Goal: Task Accomplishment & Management: Use online tool/utility

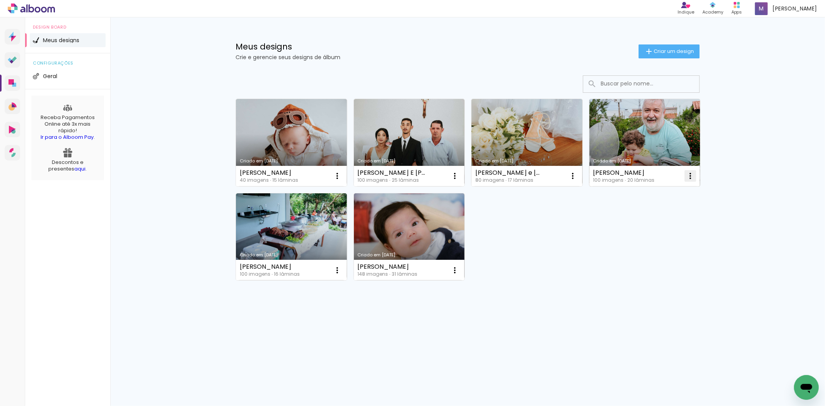
click at [690, 179] on iron-icon at bounding box center [690, 175] width 9 height 9
click at [667, 225] on paper-item "Excluir" at bounding box center [660, 226] width 76 height 15
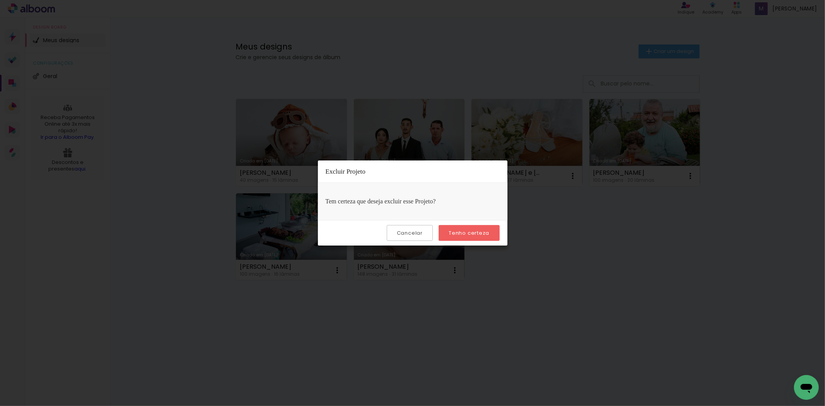
click at [0, 0] on slot "Tenho certeza" at bounding box center [0, 0] width 0 height 0
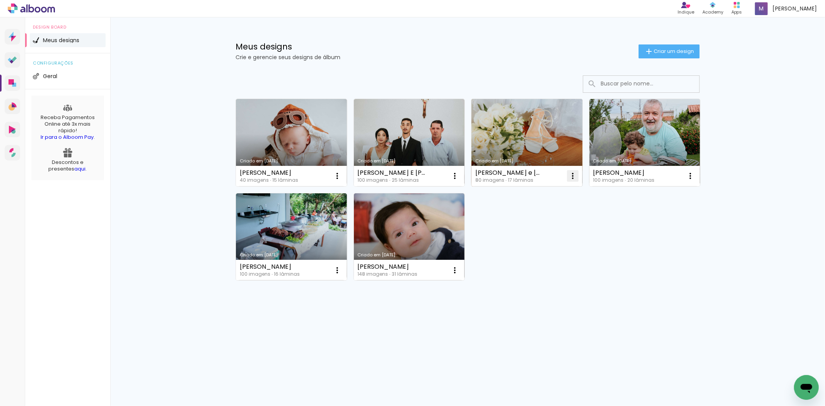
click at [575, 176] on iron-icon at bounding box center [572, 175] width 9 height 9
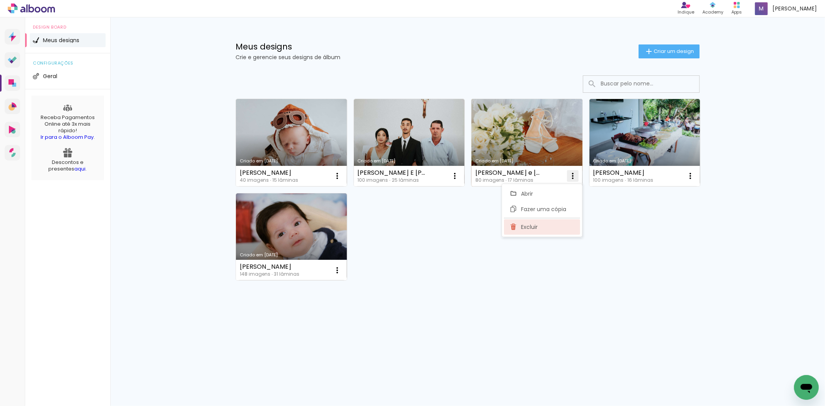
click at [556, 229] on paper-item "Excluir" at bounding box center [542, 226] width 76 height 15
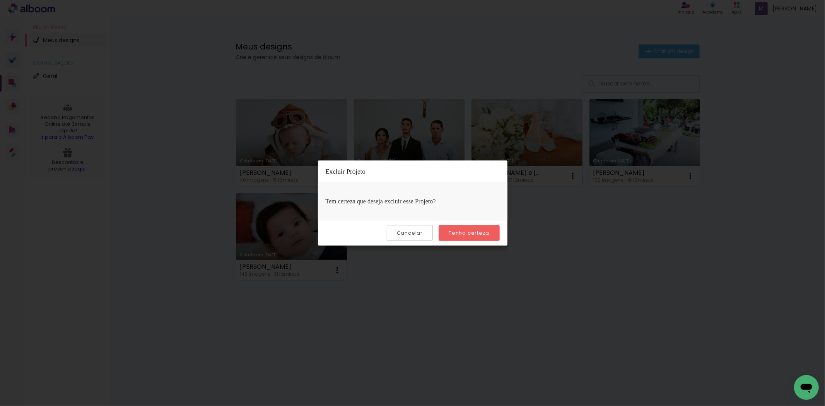
click at [465, 237] on paper-button "Tenho certeza" at bounding box center [469, 233] width 61 height 16
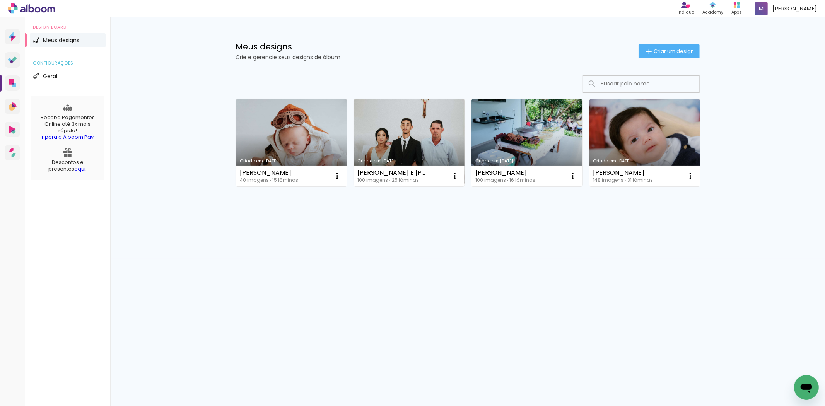
click at [660, 49] on span "Criar um design" at bounding box center [674, 51] width 40 height 5
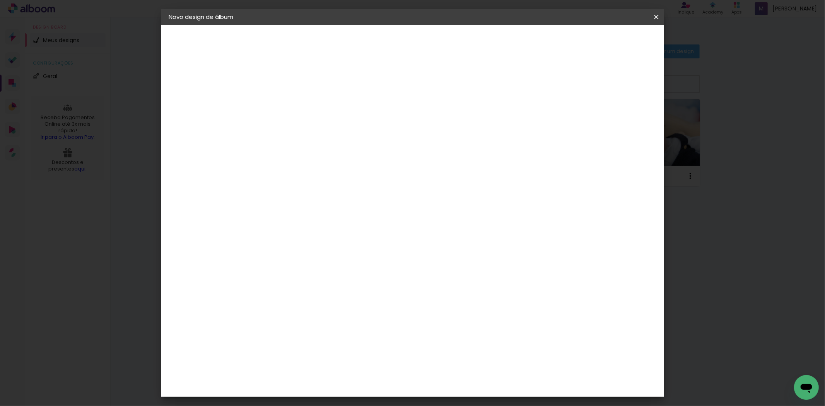
click at [296, 107] on input at bounding box center [296, 104] width 0 height 12
type input "[PERSON_NAME]"
type paper-input "[PERSON_NAME]"
click at [375, 42] on paper-button "Avançar" at bounding box center [356, 40] width 38 height 13
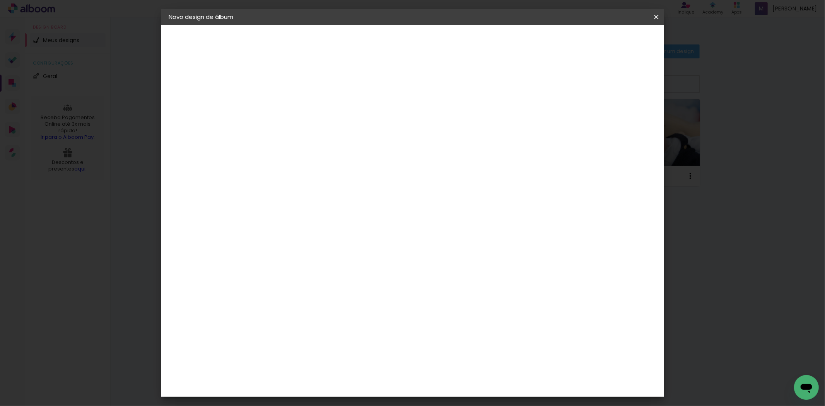
click at [324, 250] on div "DM Encadernadora" at bounding box center [314, 256] width 48 height 12
click at [0, 0] on slot "Avançar" at bounding box center [0, 0] width 0 height 0
click at [348, 307] on span "20 × 20" at bounding box center [330, 315] width 36 height 16
click at [0, 0] on slot "Avançar" at bounding box center [0, 0] width 0 height 0
click at [564, 82] on div at bounding box center [560, 83] width 7 height 7
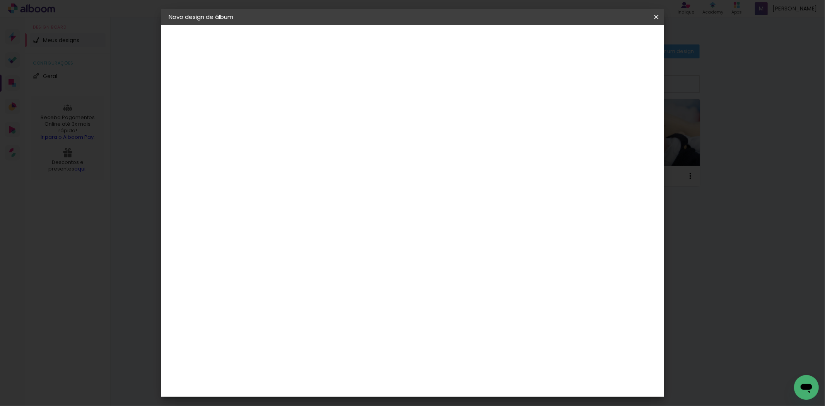
type paper-checkbox "on"
click at [615, 36] on paper-button "Iniciar design" at bounding box center [590, 40] width 51 height 13
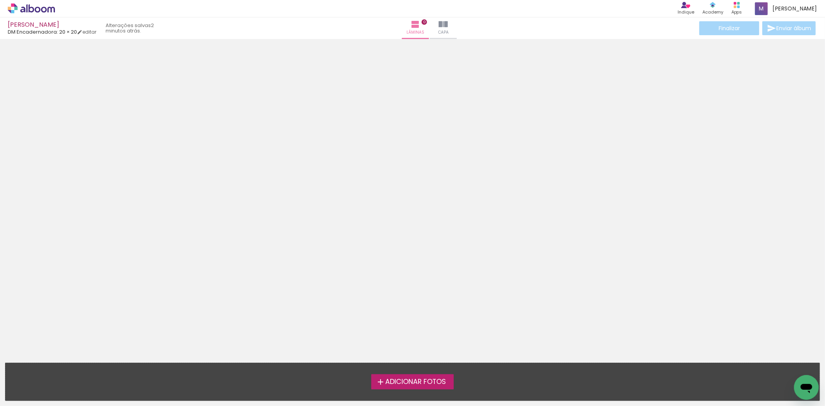
click at [417, 382] on span "Adicionar Fotos" at bounding box center [415, 382] width 61 height 7
click at [0, 0] on input "file" at bounding box center [0, 0] width 0 height 0
click at [406, 380] on span "Adicionar Fotos" at bounding box center [415, 382] width 61 height 7
click at [0, 0] on input "file" at bounding box center [0, 0] width 0 height 0
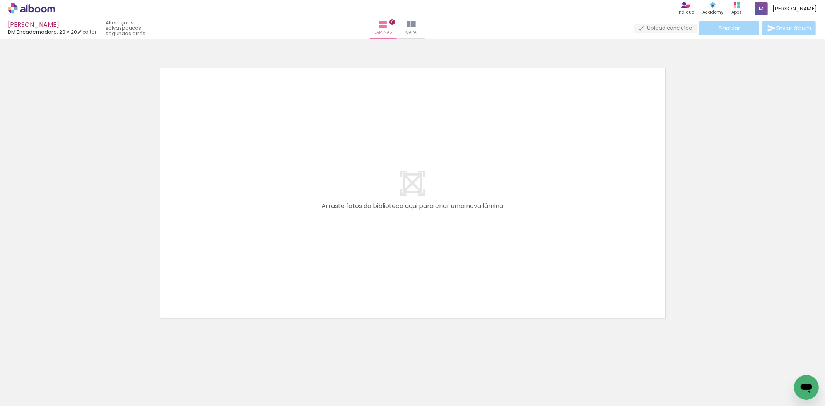
scroll to position [0, 670]
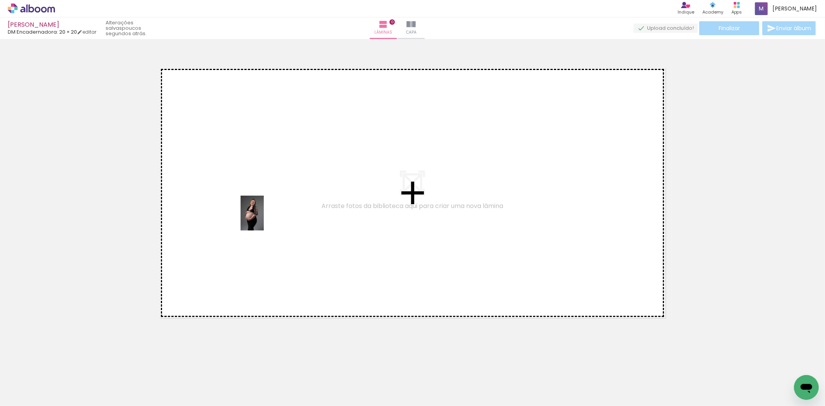
drag, startPoint x: 366, startPoint y: 385, endPoint x: 264, endPoint y: 219, distance: 194.6
click at [264, 219] on quentale-workspace at bounding box center [412, 203] width 825 height 406
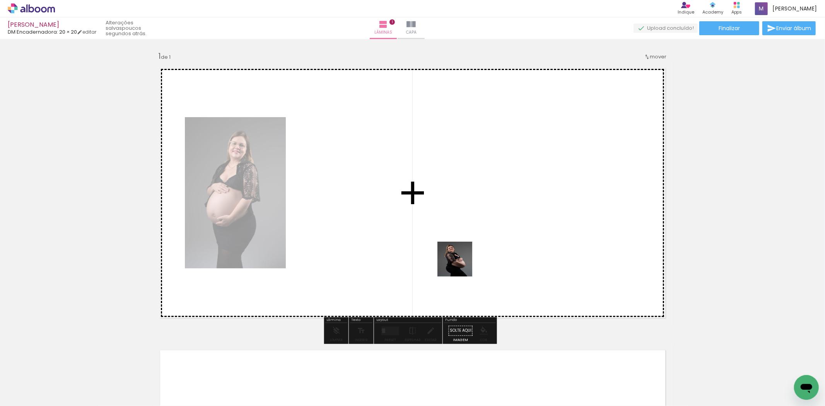
drag, startPoint x: 413, startPoint y: 378, endPoint x: 463, endPoint y: 261, distance: 127.6
click at [462, 261] on quentale-workspace at bounding box center [412, 203] width 825 height 406
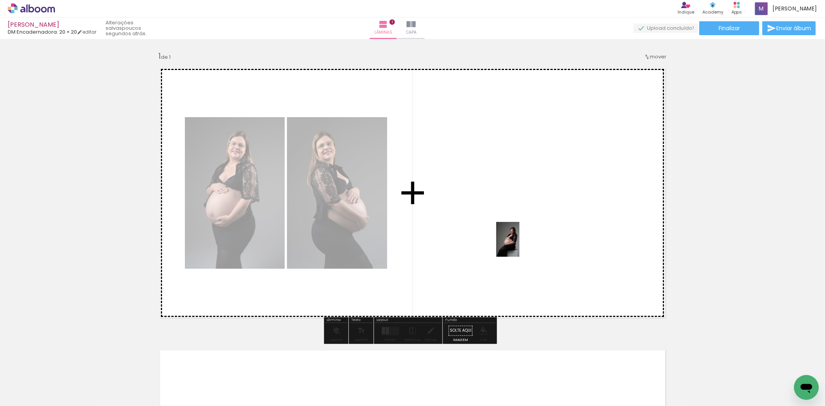
drag, startPoint x: 452, startPoint y: 385, endPoint x: 520, endPoint y: 245, distance: 155.6
click at [520, 245] on quentale-workspace at bounding box center [412, 203] width 825 height 406
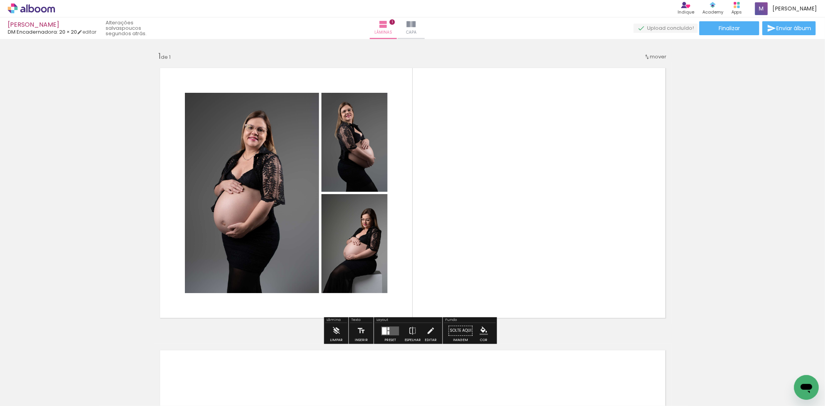
drag, startPoint x: 668, startPoint y: 385, endPoint x: 631, endPoint y: 268, distance: 122.5
click at [631, 268] on quentale-workspace at bounding box center [412, 203] width 825 height 406
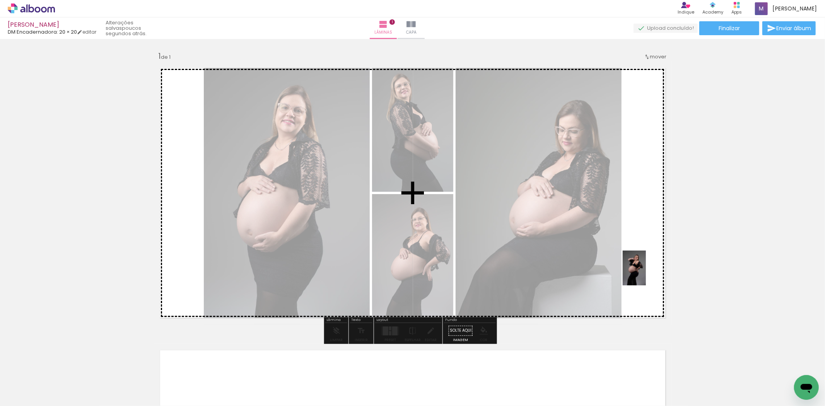
drag, startPoint x: 705, startPoint y: 353, endPoint x: 657, endPoint y: 270, distance: 96.1
click at [657, 270] on quentale-workspace at bounding box center [412, 203] width 825 height 406
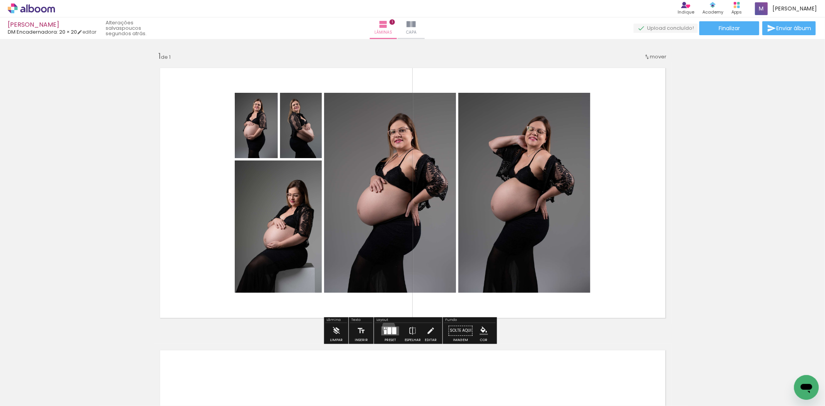
click at [388, 327] on div at bounding box center [390, 330] width 4 height 7
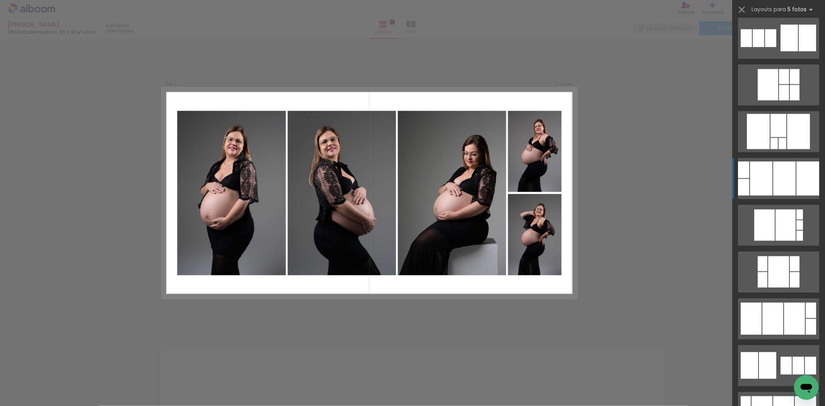
scroll to position [1061, 0]
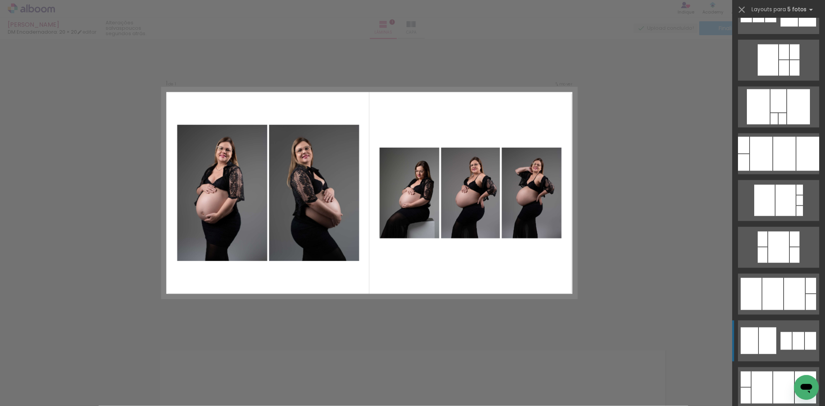
click at [781, 341] on div at bounding box center [786, 341] width 11 height 18
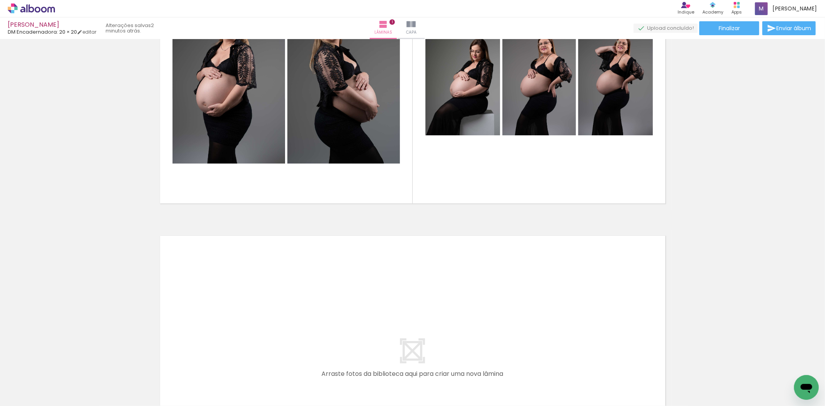
scroll to position [143, 0]
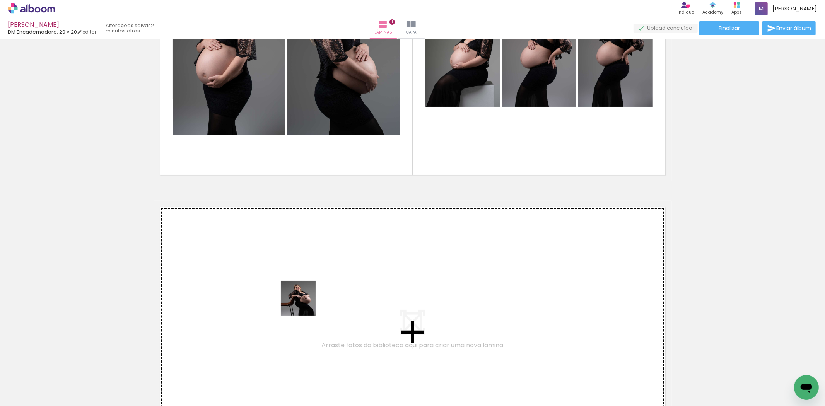
drag, startPoint x: 322, startPoint y: 359, endPoint x: 284, endPoint y: 254, distance: 111.0
click at [284, 254] on quentale-workspace at bounding box center [412, 203] width 825 height 406
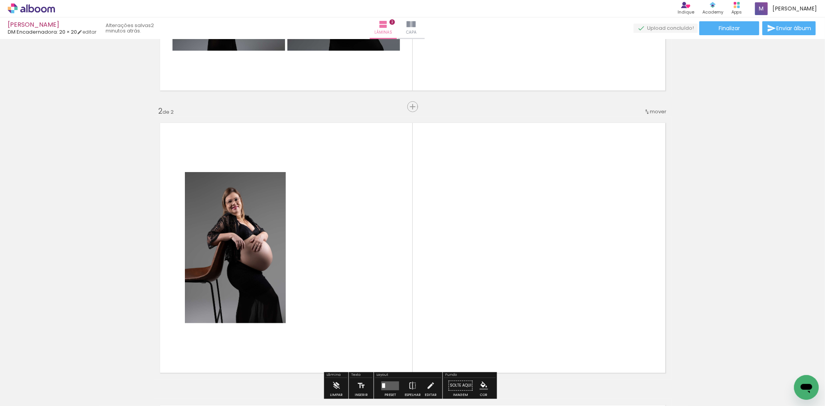
scroll to position [277, 0]
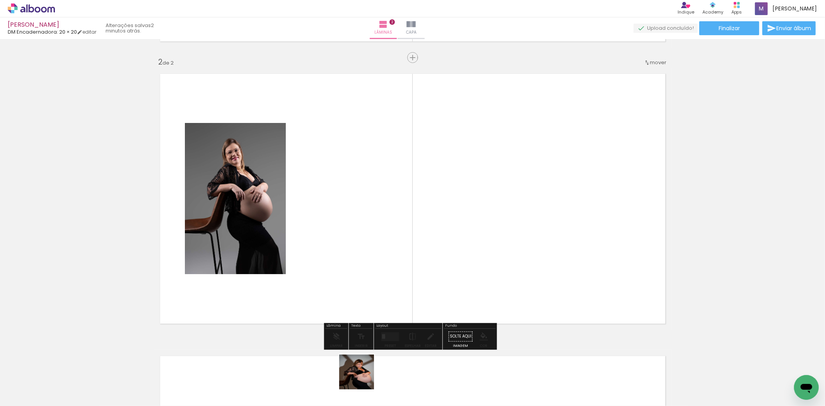
drag, startPoint x: 363, startPoint y: 378, endPoint x: 417, endPoint y: 353, distance: 59.6
click at [442, 254] on quentale-workspace at bounding box center [412, 203] width 825 height 406
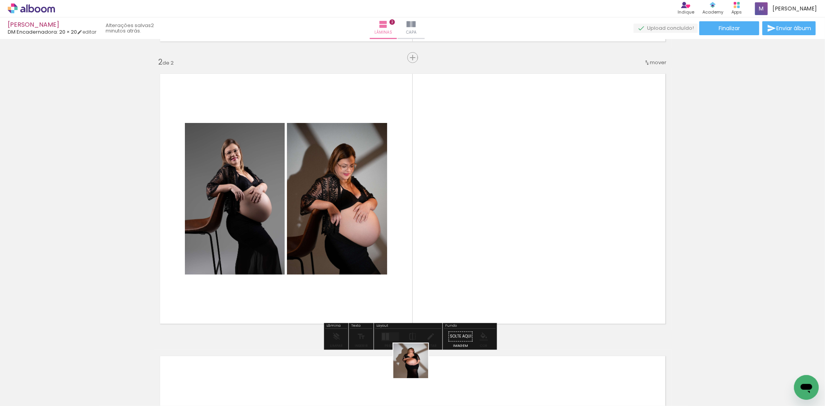
drag, startPoint x: 417, startPoint y: 367, endPoint x: 506, endPoint y: 303, distance: 109.3
click at [516, 259] on quentale-workspace at bounding box center [412, 203] width 825 height 406
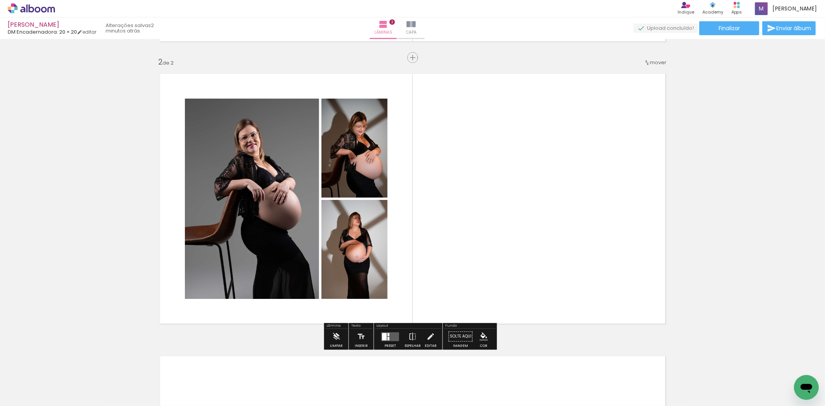
drag, startPoint x: 478, startPoint y: 344, endPoint x: 559, endPoint y: 258, distance: 117.4
click at [555, 262] on quentale-workspace at bounding box center [412, 203] width 825 height 406
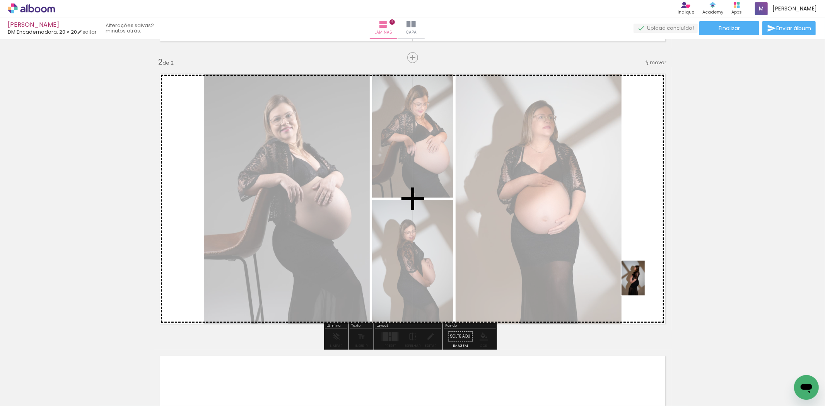
drag, startPoint x: 560, startPoint y: 328, endPoint x: 655, endPoint y: 280, distance: 106.4
click at [655, 280] on quentale-workspace at bounding box center [412, 203] width 825 height 406
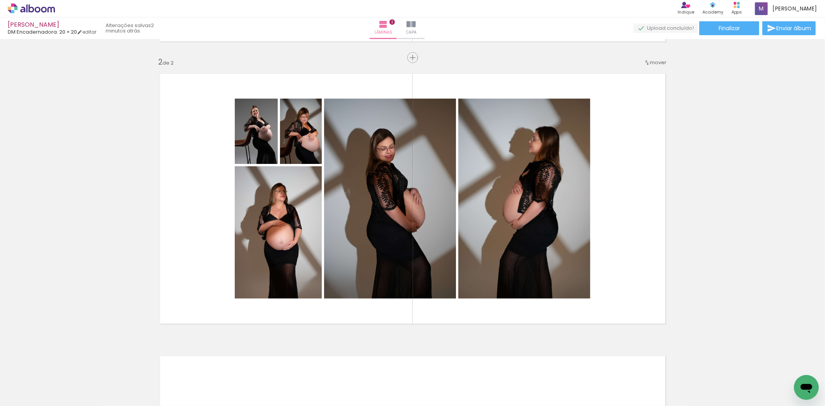
scroll to position [0, 670]
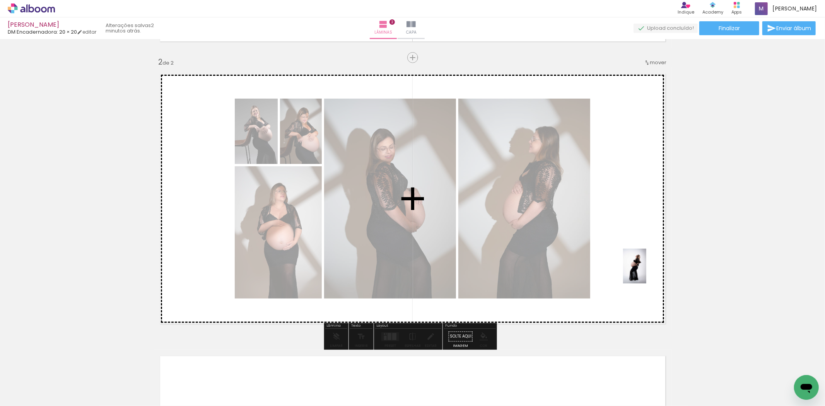
drag, startPoint x: 760, startPoint y: 385, endPoint x: 647, endPoint y: 272, distance: 159.8
click at [647, 272] on quentale-workspace at bounding box center [412, 203] width 825 height 406
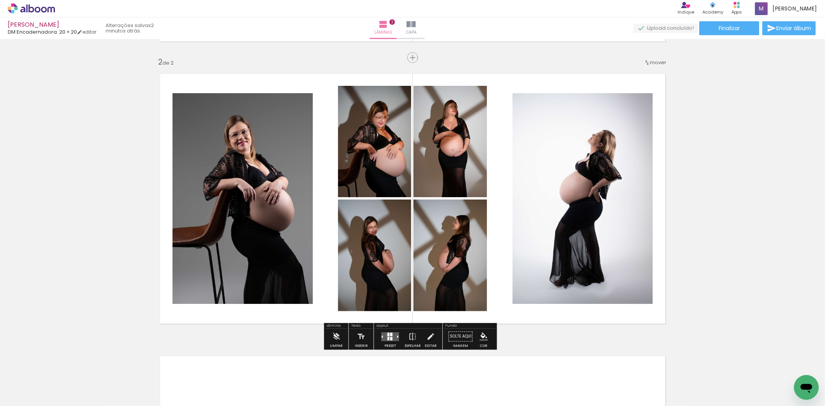
click at [388, 335] on div at bounding box center [389, 334] width 2 height 3
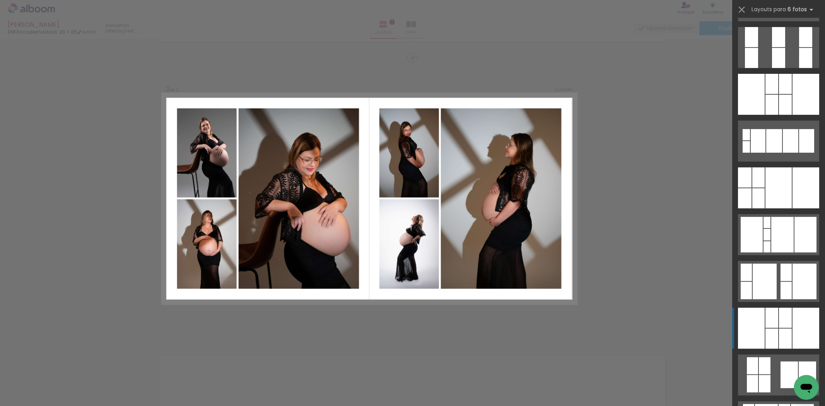
scroll to position [243, 0]
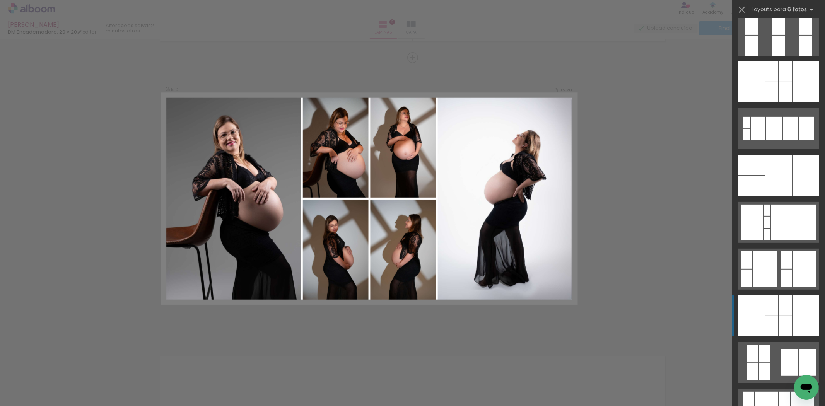
click at [784, 298] on div at bounding box center [785, 306] width 13 height 20
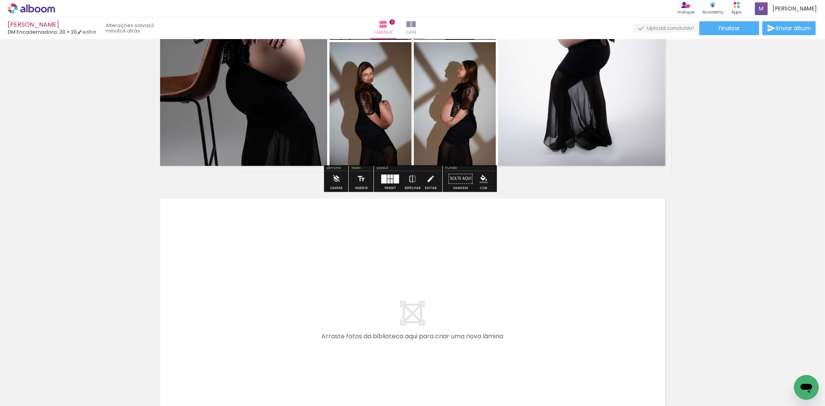
scroll to position [0, 0]
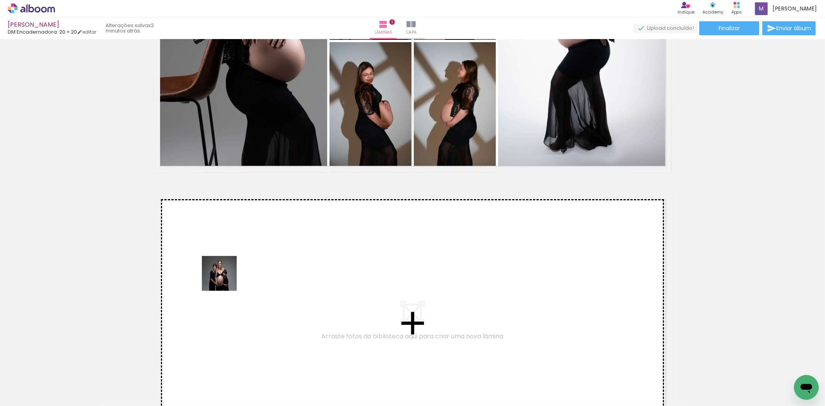
drag, startPoint x: 94, startPoint y: 383, endPoint x: 225, endPoint y: 279, distance: 167.2
click at [225, 279] on quentale-workspace at bounding box center [412, 203] width 825 height 406
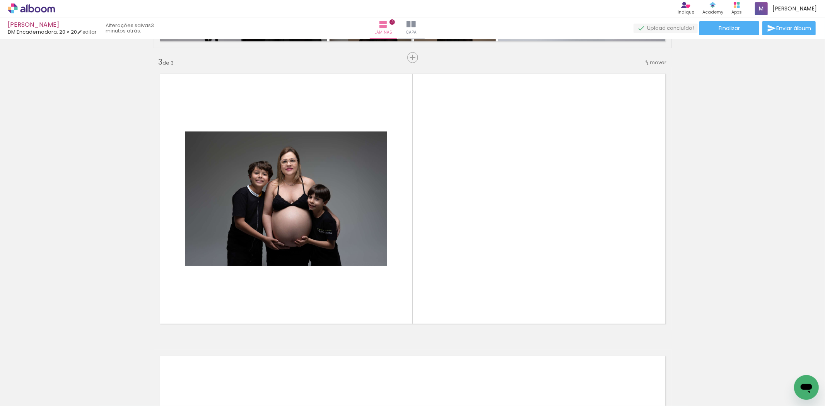
scroll to position [0, 90]
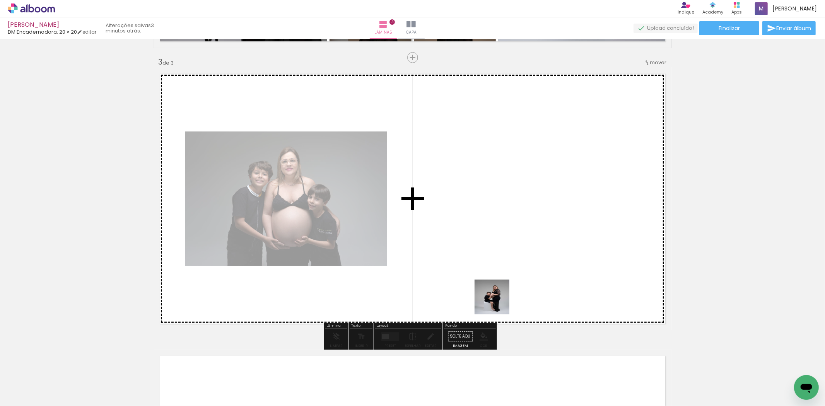
drag, startPoint x: 475, startPoint y: 328, endPoint x: 538, endPoint y: 258, distance: 94.2
click at [538, 258] on quentale-workspace at bounding box center [412, 203] width 825 height 406
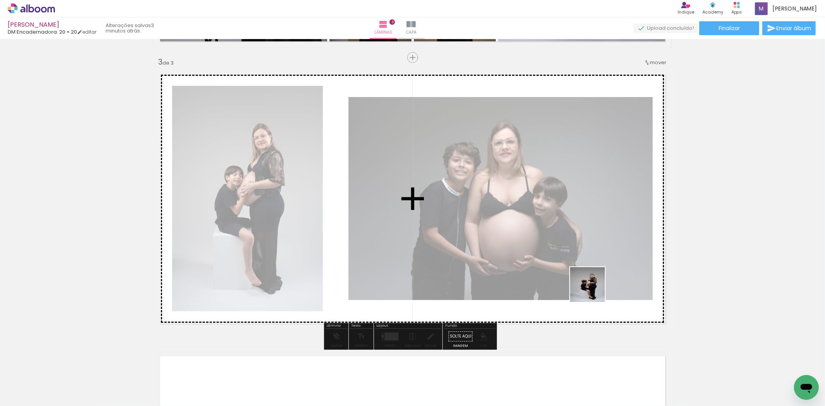
drag, startPoint x: 465, startPoint y: 390, endPoint x: 553, endPoint y: 350, distance: 97.3
click at [594, 289] on quentale-workspace at bounding box center [412, 203] width 825 height 406
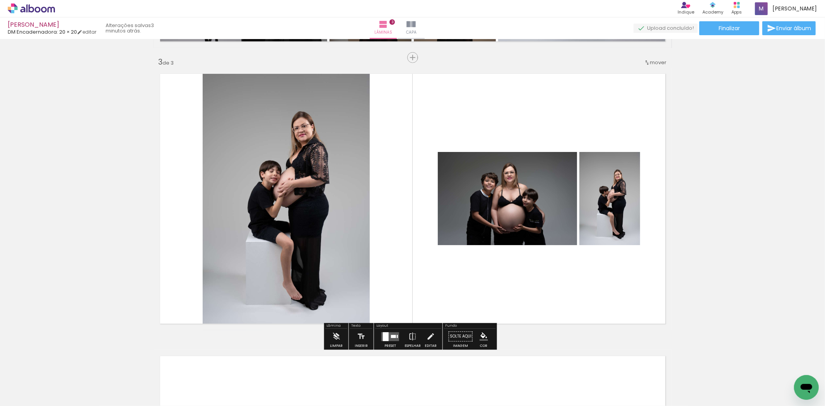
drag, startPoint x: 512, startPoint y: 370, endPoint x: 550, endPoint y: 368, distance: 37.6
click at [541, 285] on quentale-workspace at bounding box center [412, 203] width 825 height 406
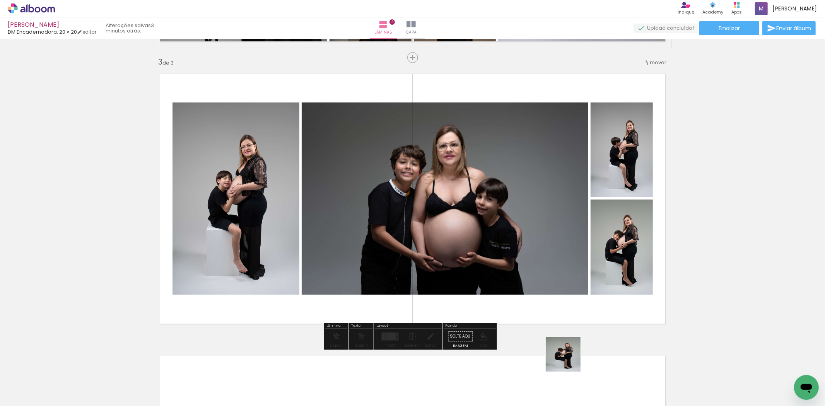
drag, startPoint x: 569, startPoint y: 360, endPoint x: 623, endPoint y: 305, distance: 77.5
click at [616, 307] on quentale-workspace at bounding box center [412, 203] width 825 height 406
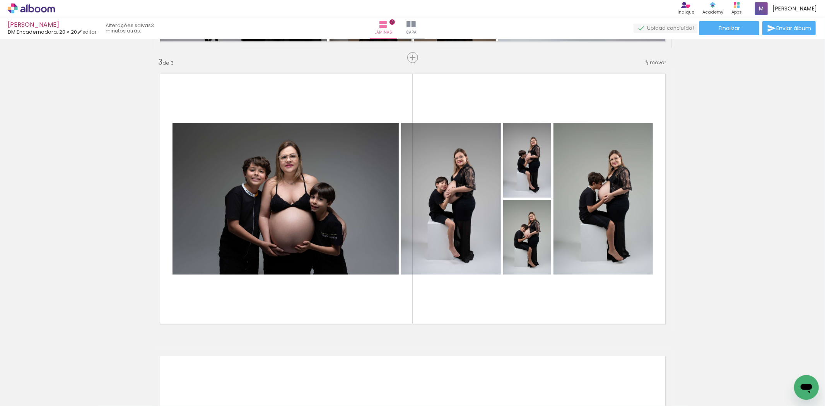
scroll to position [0, 0]
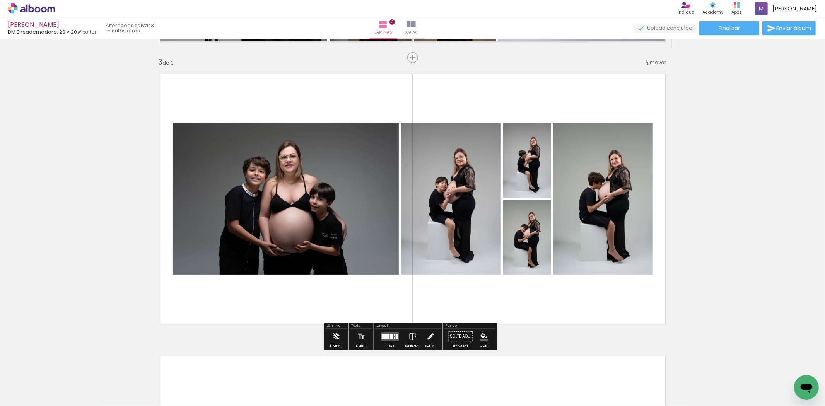
click at [389, 339] on quentale-layouter at bounding box center [391, 336] width 18 height 9
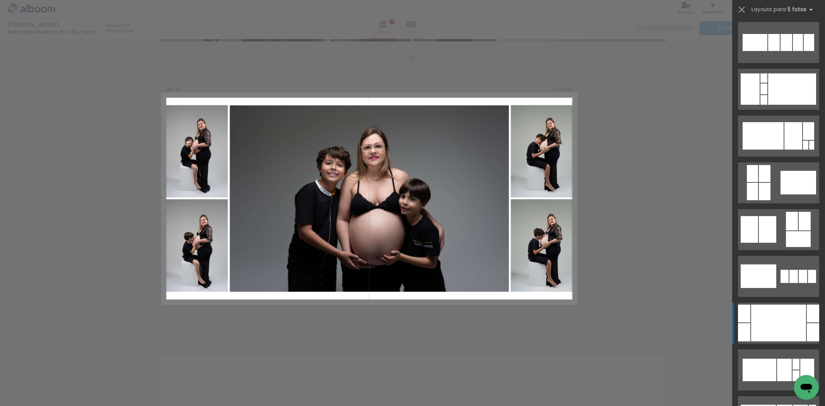
scroll to position [344, 0]
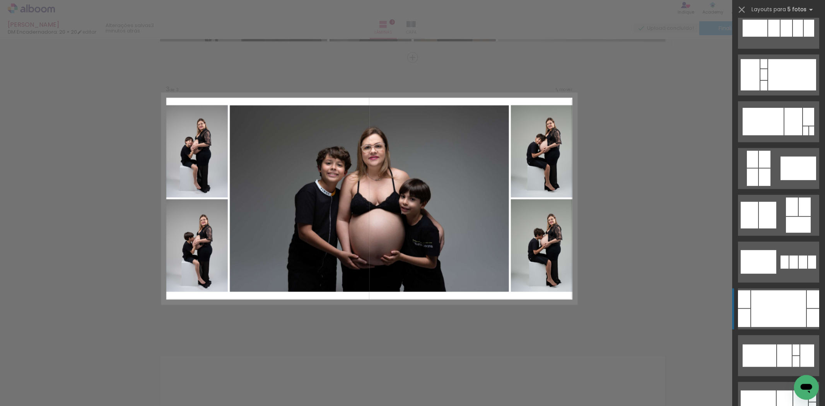
click at [788, 298] on div at bounding box center [779, 309] width 55 height 37
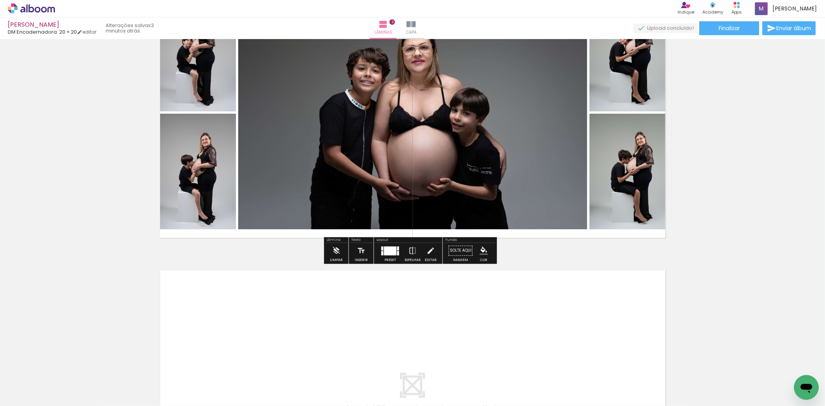
scroll to position [674, 0]
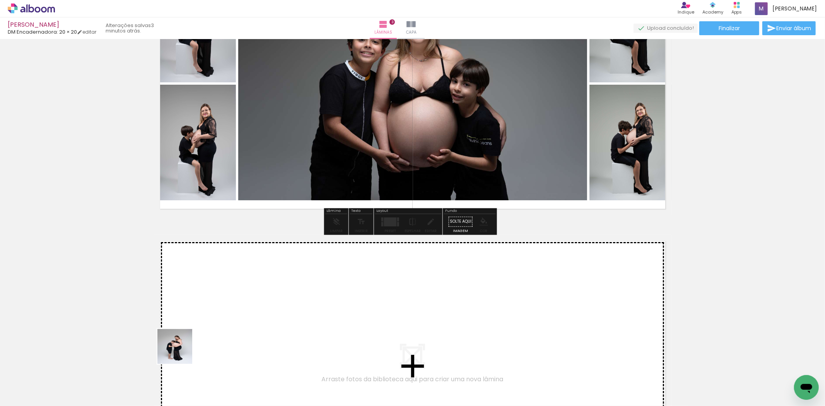
drag, startPoint x: 175, startPoint y: 373, endPoint x: 239, endPoint y: 297, distance: 99.1
click at [239, 297] on quentale-workspace at bounding box center [412, 203] width 825 height 406
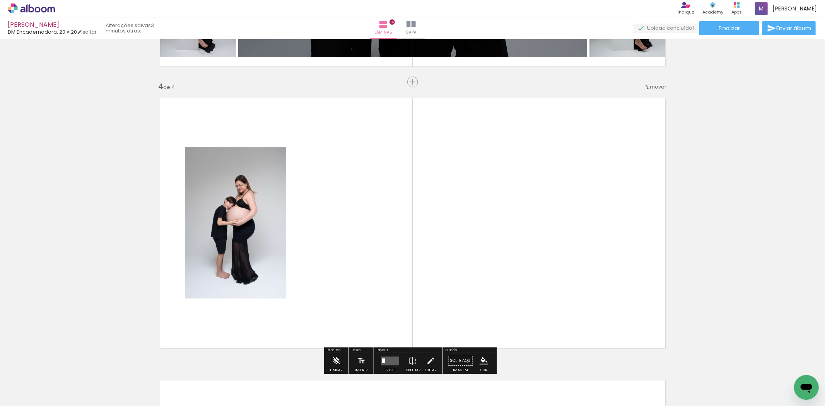
scroll to position [842, 0]
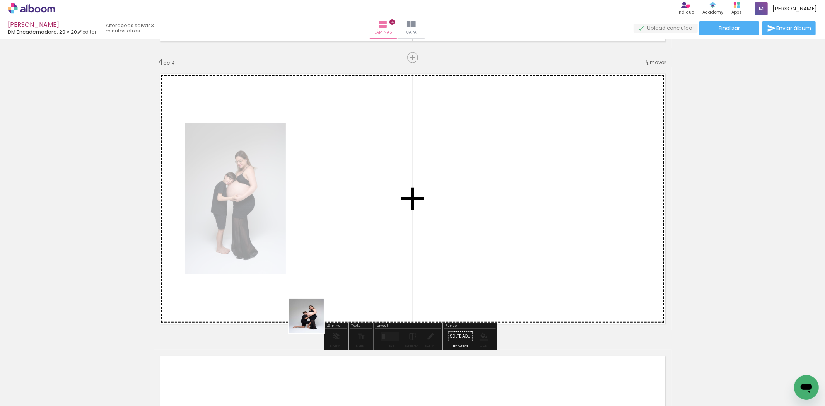
drag, startPoint x: 281, startPoint y: 343, endPoint x: 355, endPoint y: 307, distance: 82.4
click at [390, 265] on quentale-workspace at bounding box center [412, 203] width 825 height 406
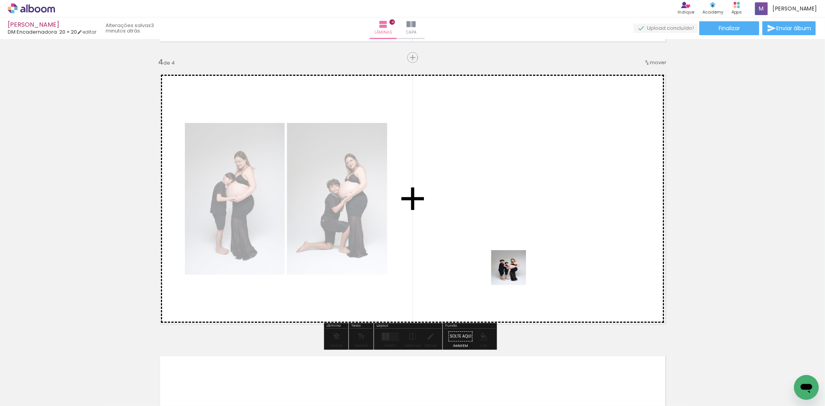
drag, startPoint x: 388, startPoint y: 324, endPoint x: 527, endPoint y: 269, distance: 149.3
click at [527, 269] on quentale-workspace at bounding box center [412, 203] width 825 height 406
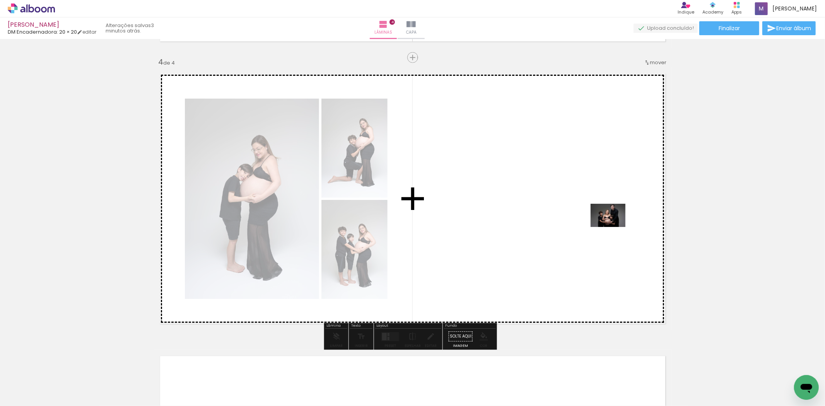
drag, startPoint x: 137, startPoint y: 385, endPoint x: 614, endPoint y: 227, distance: 502.2
click at [614, 227] on quentale-workspace at bounding box center [412, 203] width 825 height 406
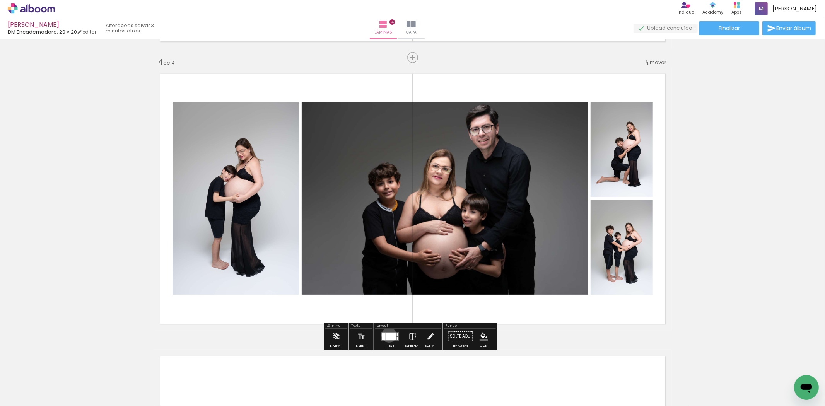
click at [387, 335] on div at bounding box center [392, 337] width 10 height 8
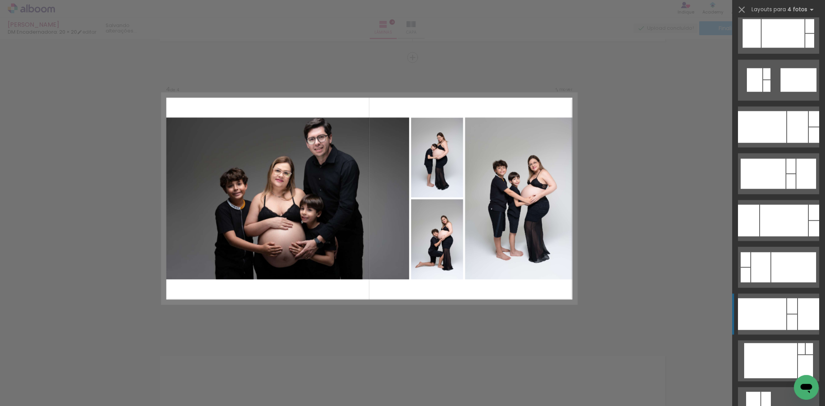
scroll to position [1519, 0]
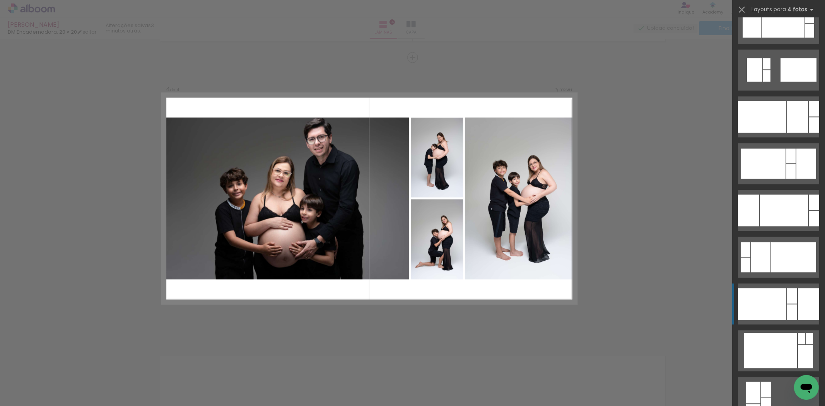
click at [771, 312] on div at bounding box center [762, 304] width 48 height 32
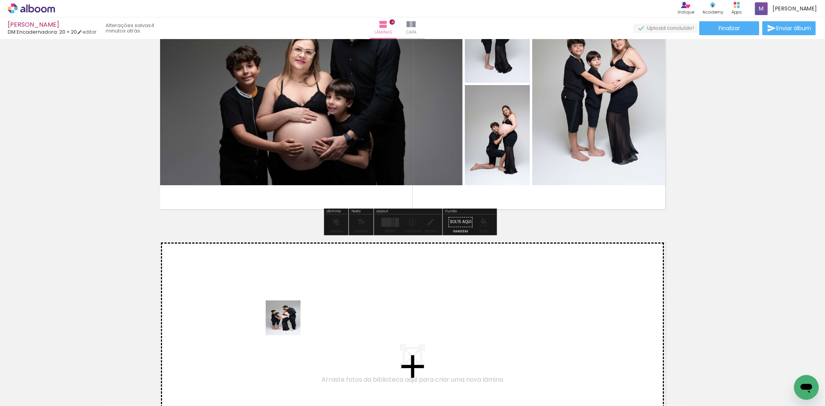
drag, startPoint x: 313, startPoint y: 389, endPoint x: 329, endPoint y: 360, distance: 33.1
click at [289, 320] on quentale-workspace at bounding box center [412, 203] width 825 height 406
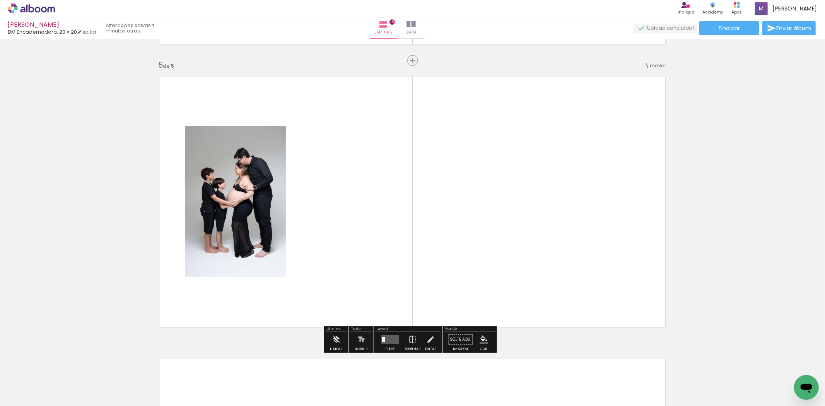
scroll to position [1124, 0]
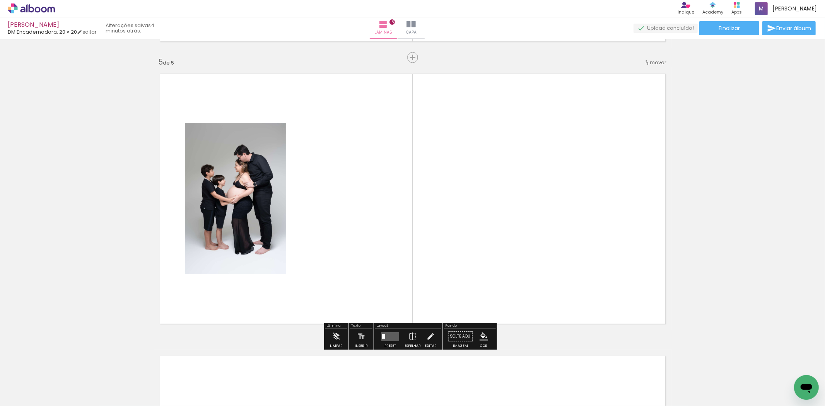
drag, startPoint x: 365, startPoint y: 361, endPoint x: 423, endPoint y: 303, distance: 82.1
click at [431, 273] on quentale-workspace at bounding box center [412, 203] width 825 height 406
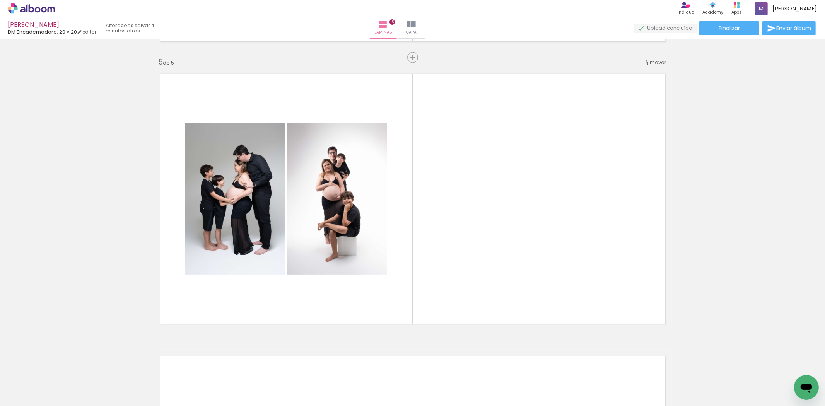
click at [383, 382] on div at bounding box center [381, 380] width 26 height 38
click at [365, 365] on iron-icon at bounding box center [364, 365] width 8 height 8
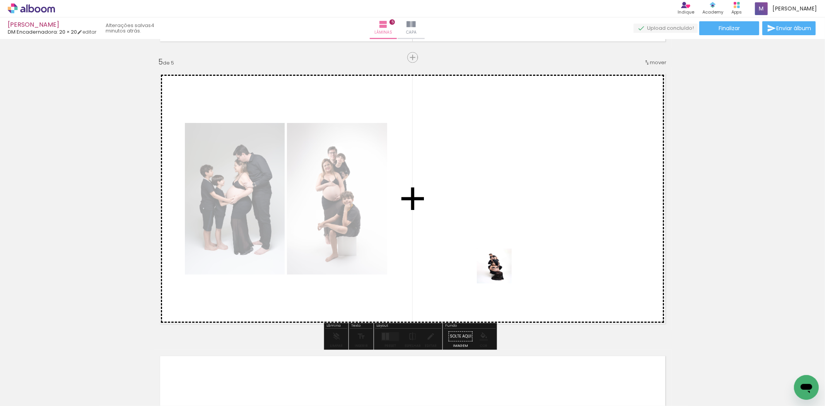
drag, startPoint x: 390, startPoint y: 385, endPoint x: 506, endPoint y: 267, distance: 165.0
click at [506, 267] on quentale-workspace at bounding box center [412, 203] width 825 height 406
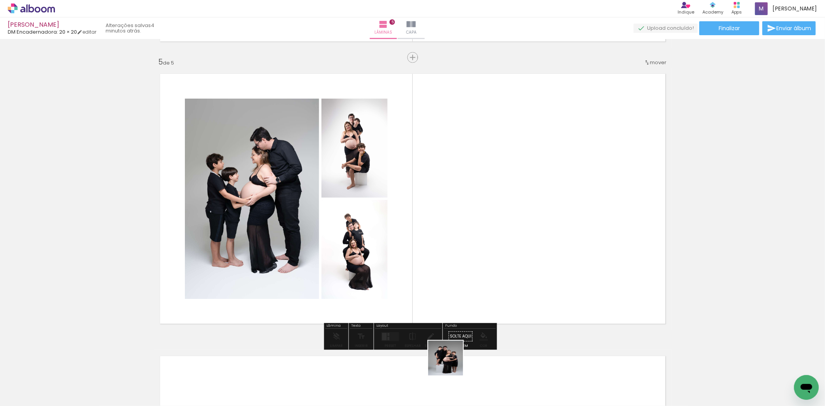
drag, startPoint x: 452, startPoint y: 364, endPoint x: 625, endPoint y: 243, distance: 211.4
click at [624, 243] on quentale-workspace at bounding box center [412, 203] width 825 height 406
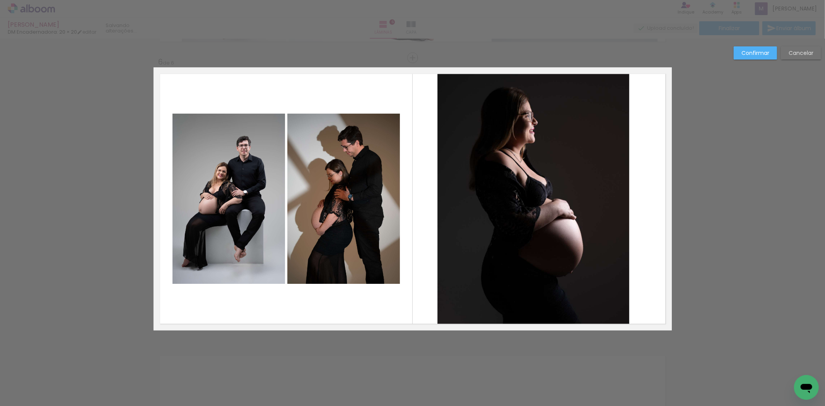
scroll to position [0, 627]
click at [633, 200] on quentale-layouter at bounding box center [413, 198] width 519 height 263
click at [606, 201] on quentale-photo at bounding box center [534, 199] width 192 height 255
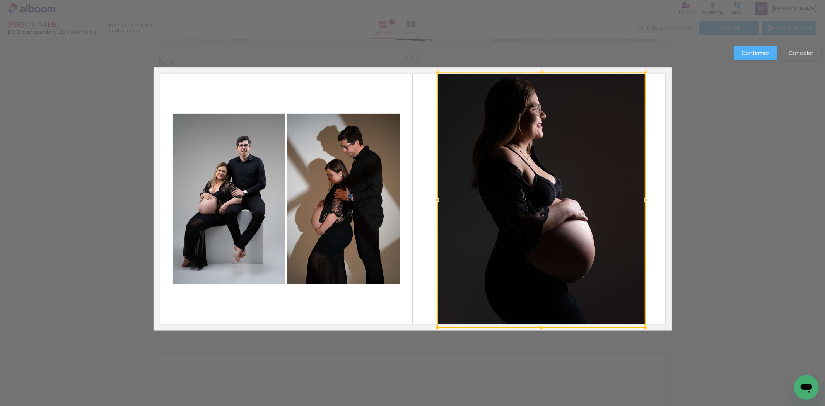
drag, startPoint x: 624, startPoint y: 199, endPoint x: 640, endPoint y: 188, distance: 19.2
click at [640, 188] on div at bounding box center [542, 199] width 208 height 255
click at [757, 46] on paper-button "Confirmar" at bounding box center [755, 52] width 43 height 13
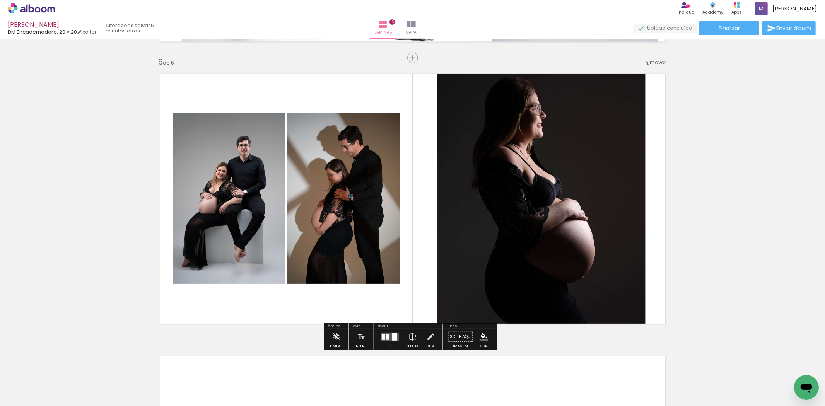
click at [230, 165] on quentale-photo at bounding box center [229, 198] width 113 height 171
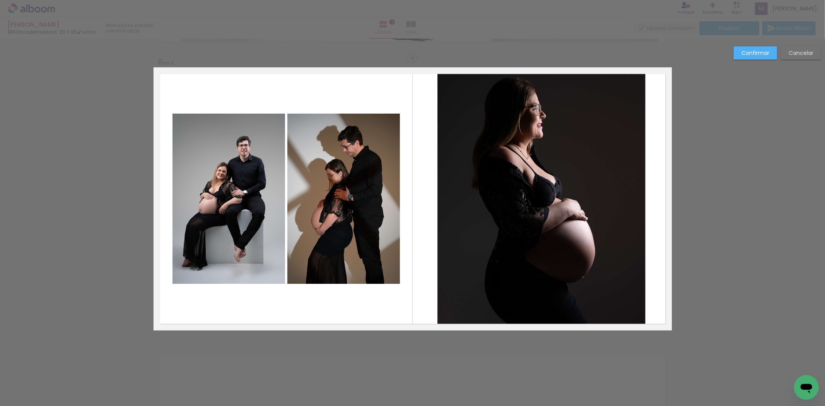
click at [188, 114] on quentale-photo at bounding box center [229, 198] width 113 height 171
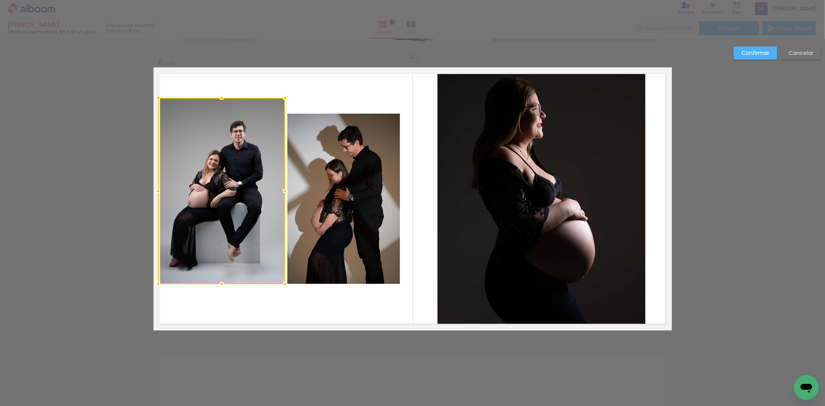
drag, startPoint x: 164, startPoint y: 113, endPoint x: 153, endPoint y: 97, distance: 19.3
click at [153, 97] on div at bounding box center [158, 97] width 15 height 15
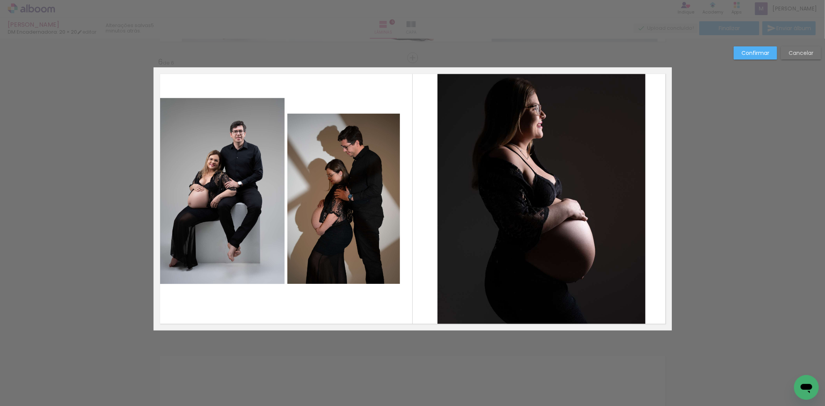
click at [386, 179] on quentale-photo at bounding box center [344, 198] width 113 height 171
click at [386, 179] on div at bounding box center [344, 198] width 113 height 171
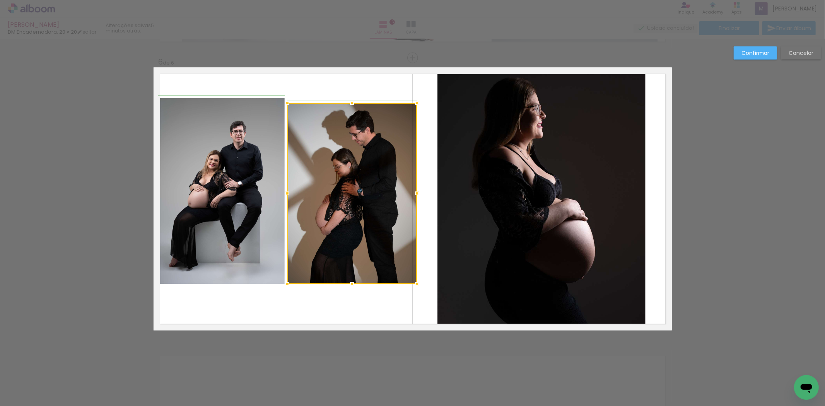
drag, startPoint x: 400, startPoint y: 109, endPoint x: 413, endPoint y: 99, distance: 16.8
click at [413, 99] on div at bounding box center [416, 102] width 15 height 15
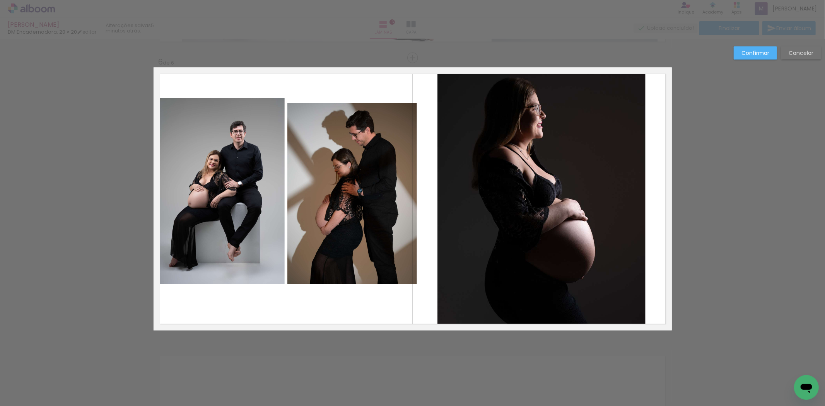
click at [374, 132] on quentale-photo at bounding box center [353, 193] width 130 height 181
click at [374, 132] on div at bounding box center [353, 193] width 130 height 181
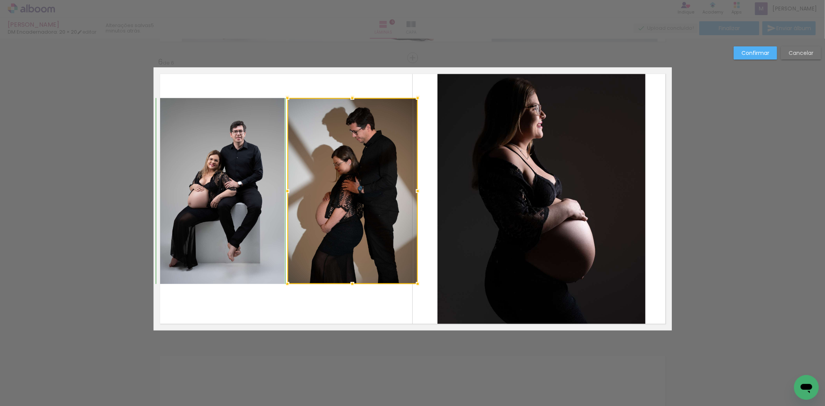
drag, startPoint x: 411, startPoint y: 102, endPoint x: 413, endPoint y: 98, distance: 4.2
click at [413, 98] on div at bounding box center [417, 97] width 15 height 15
click at [0, 0] on slot "Confirmar" at bounding box center [0, 0] width 0 height 0
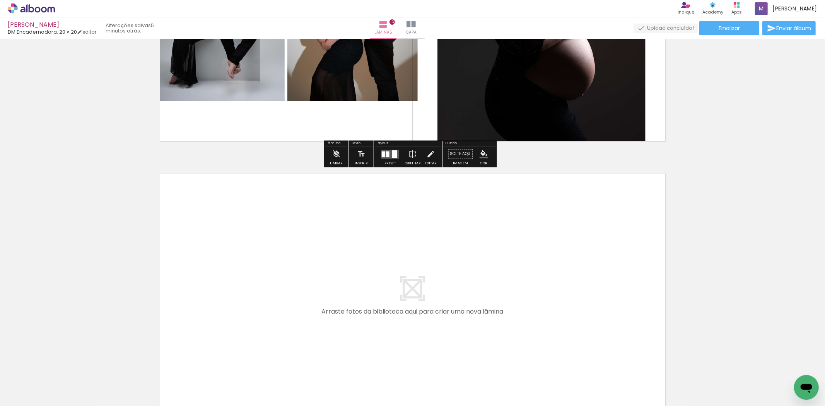
scroll to position [1593, 0]
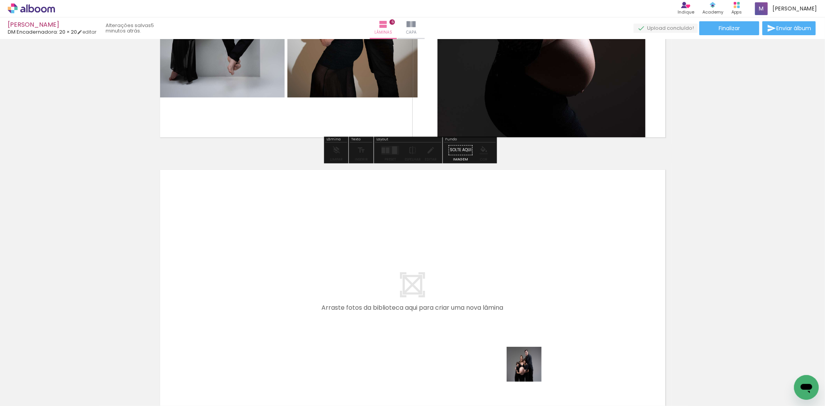
drag, startPoint x: 533, startPoint y: 381, endPoint x: 457, endPoint y: 299, distance: 112.3
click at [457, 299] on quentale-workspace at bounding box center [412, 203] width 825 height 406
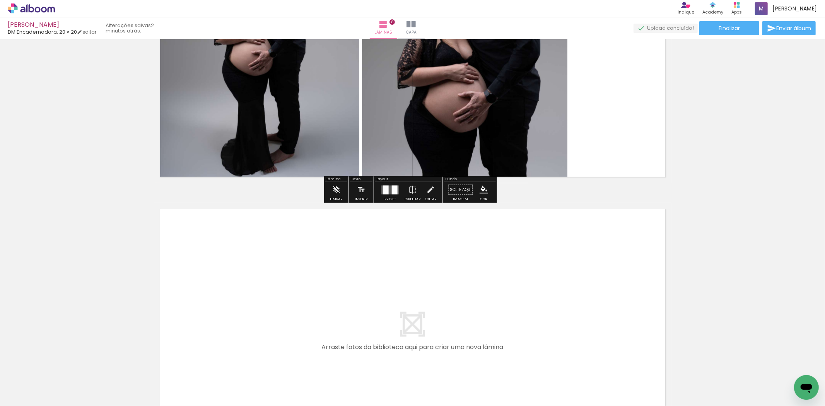
scroll to position [2130, 0]
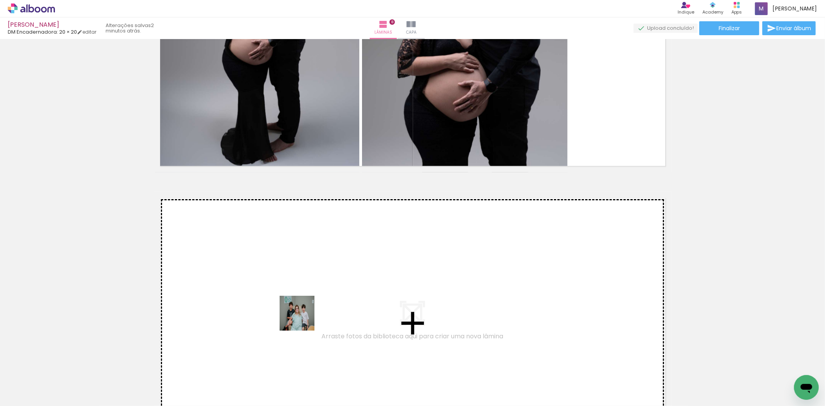
drag, startPoint x: 460, startPoint y: 383, endPoint x: 253, endPoint y: 308, distance: 219.4
click at [253, 308] on quentale-workspace at bounding box center [412, 203] width 825 height 406
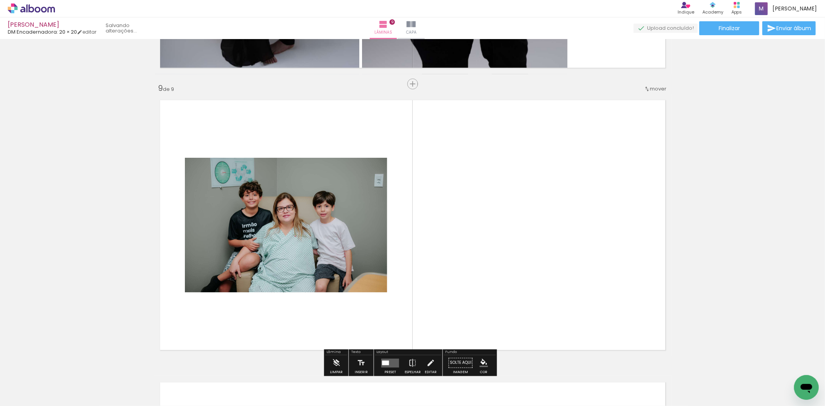
scroll to position [2254, 0]
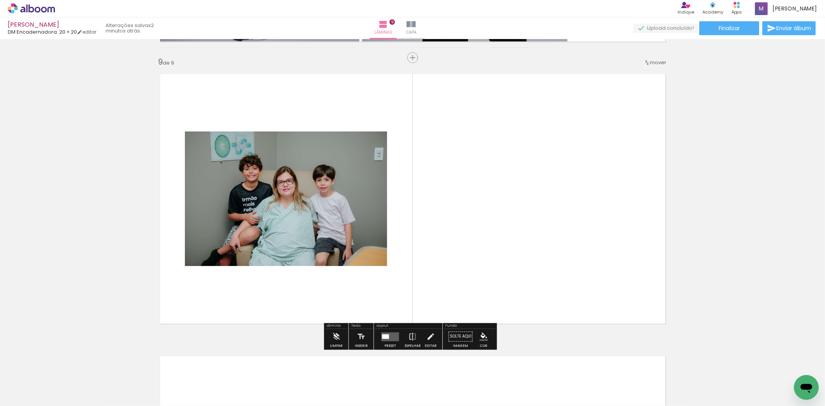
click at [392, 339] on quentale-layouter at bounding box center [391, 336] width 18 height 9
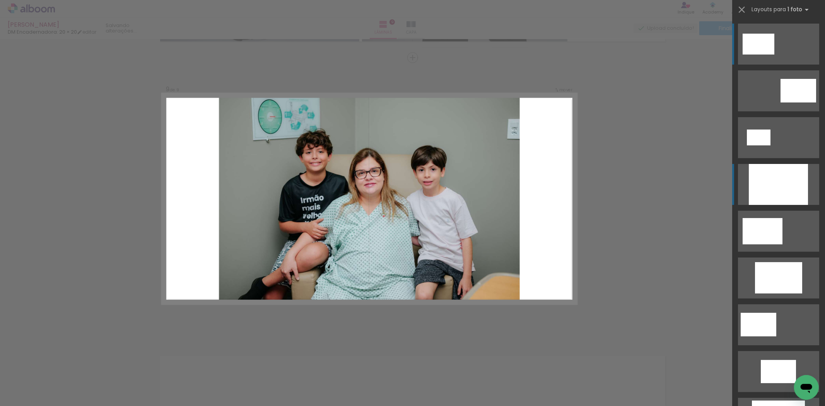
click at [787, 193] on div at bounding box center [778, 184] width 59 height 41
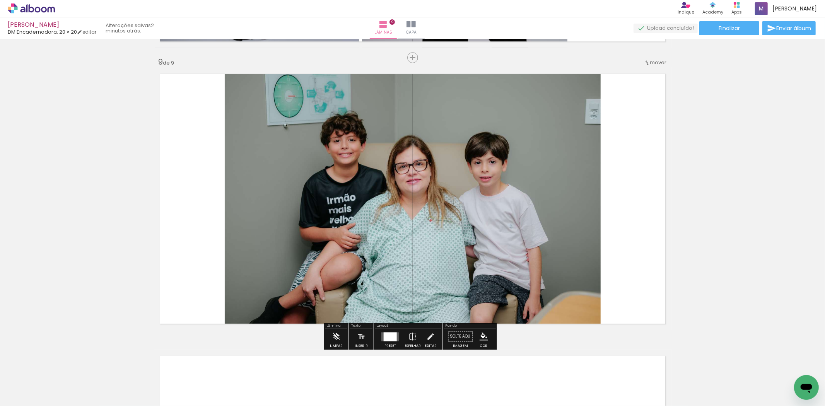
click at [485, 242] on quentale-photo at bounding box center [413, 198] width 376 height 263
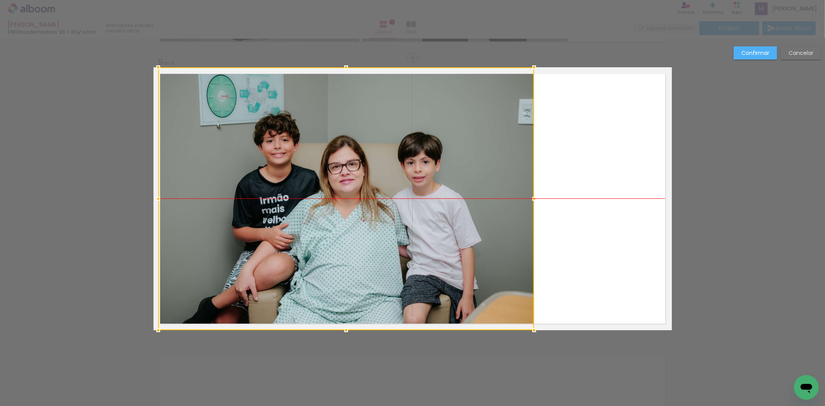
drag, startPoint x: 493, startPoint y: 236, endPoint x: 438, endPoint y: 231, distance: 54.8
click at [438, 231] on div at bounding box center [346, 198] width 376 height 263
click at [0, 0] on slot "Confirmar" at bounding box center [0, 0] width 0 height 0
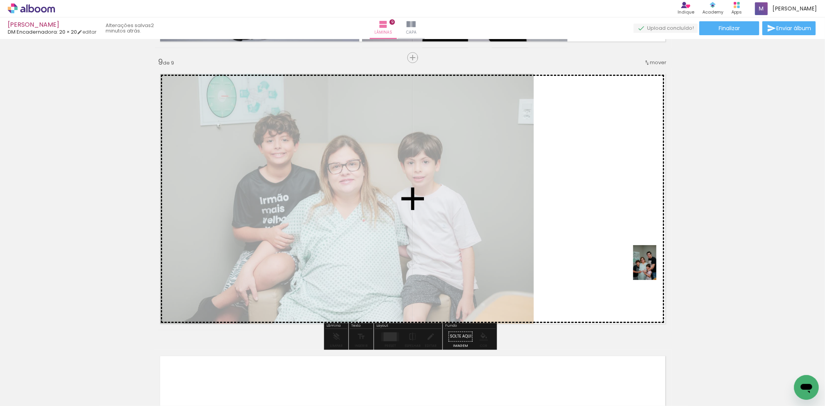
drag, startPoint x: 617, startPoint y: 318, endPoint x: 652, endPoint y: 262, distance: 65.8
click at [652, 262] on quentale-workspace at bounding box center [412, 203] width 825 height 406
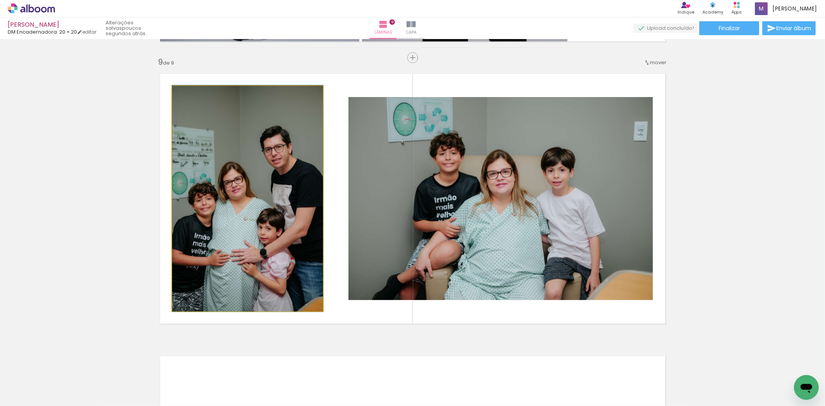
click at [291, 238] on quentale-photo at bounding box center [247, 199] width 151 height 226
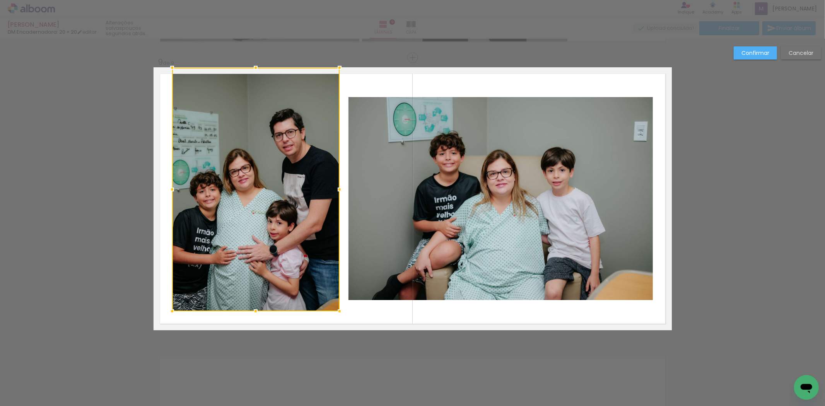
drag, startPoint x: 320, startPoint y: 88, endPoint x: 337, endPoint y: 75, distance: 21.5
click at [337, 75] on album-spread "9 de 9" at bounding box center [413, 198] width 519 height 263
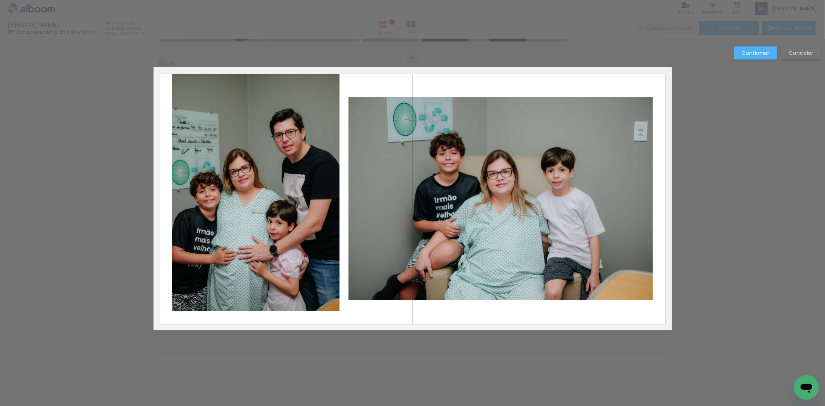
click at [271, 180] on quentale-photo at bounding box center [256, 190] width 168 height 244
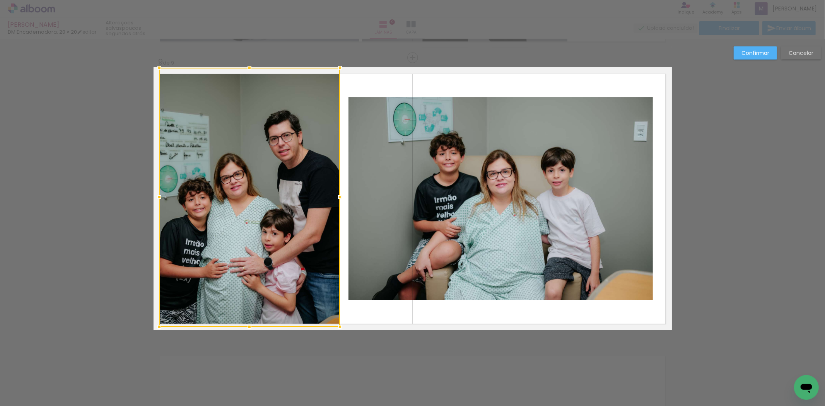
drag, startPoint x: 168, startPoint y: 315, endPoint x: 157, endPoint y: 329, distance: 18.2
click at [157, 329] on div at bounding box center [159, 326] width 15 height 15
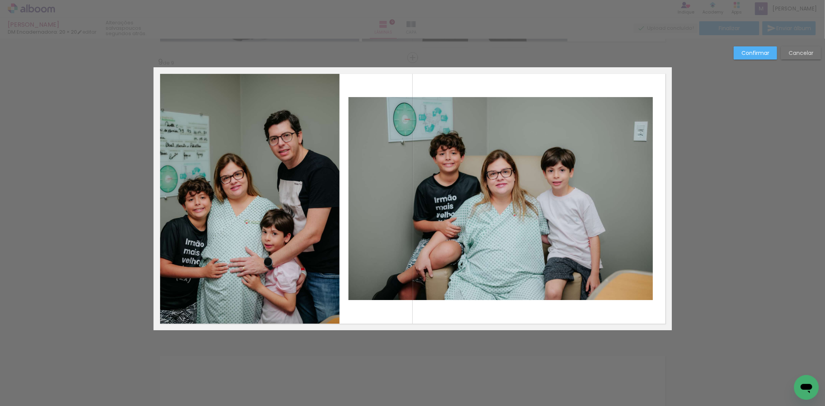
click at [747, 57] on paper-button "Confirmar" at bounding box center [755, 52] width 43 height 13
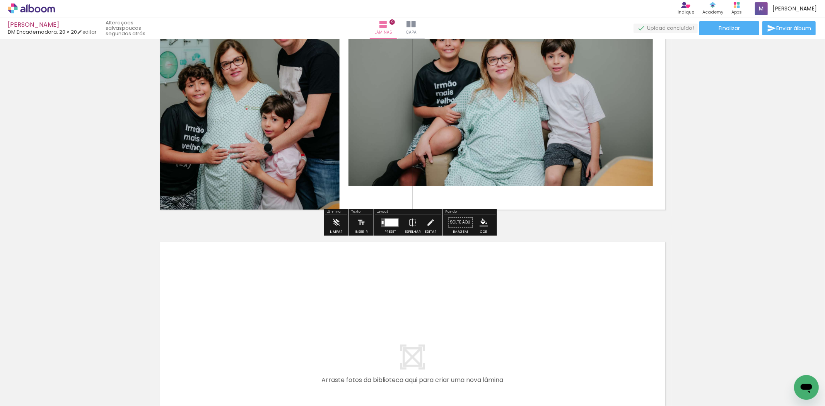
scroll to position [2369, 0]
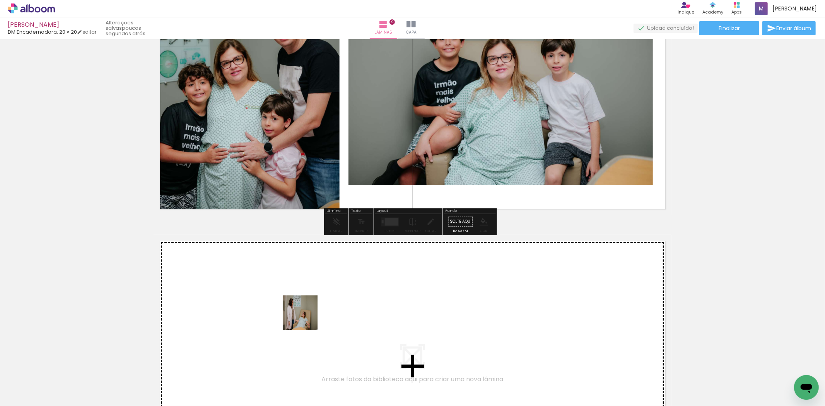
drag, startPoint x: 403, startPoint y: 386, endPoint x: 302, endPoint y: 316, distance: 122.7
click at [302, 316] on quentale-workspace at bounding box center [412, 203] width 825 height 406
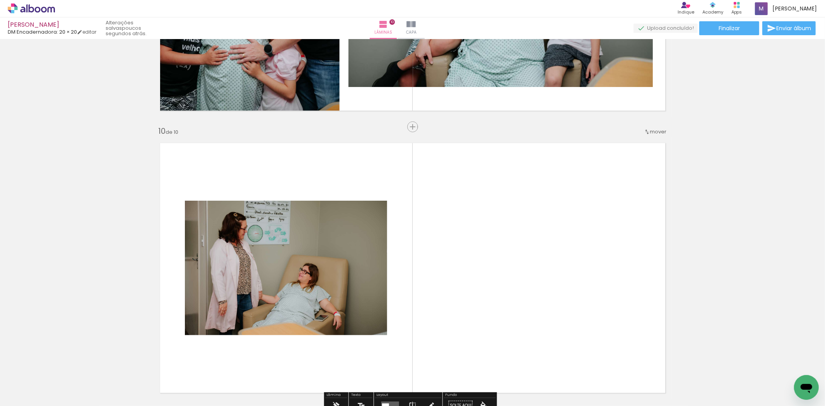
scroll to position [2537, 0]
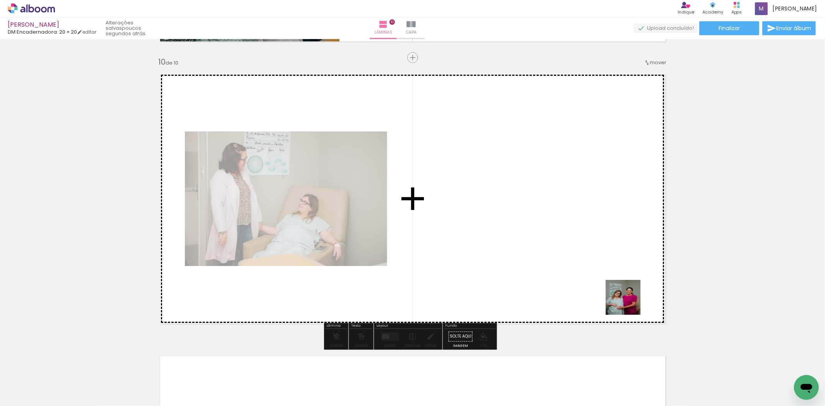
drag, startPoint x: 634, startPoint y: 382, endPoint x: 629, endPoint y: 303, distance: 78.3
click at [629, 303] on quentale-workspace at bounding box center [412, 203] width 825 height 406
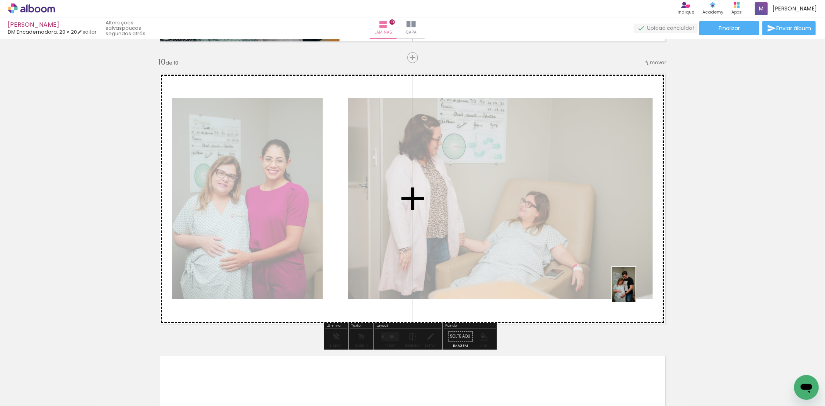
drag, startPoint x: 594, startPoint y: 380, endPoint x: 636, endPoint y: 291, distance: 99.0
click at [636, 291] on quentale-workspace at bounding box center [412, 203] width 825 height 406
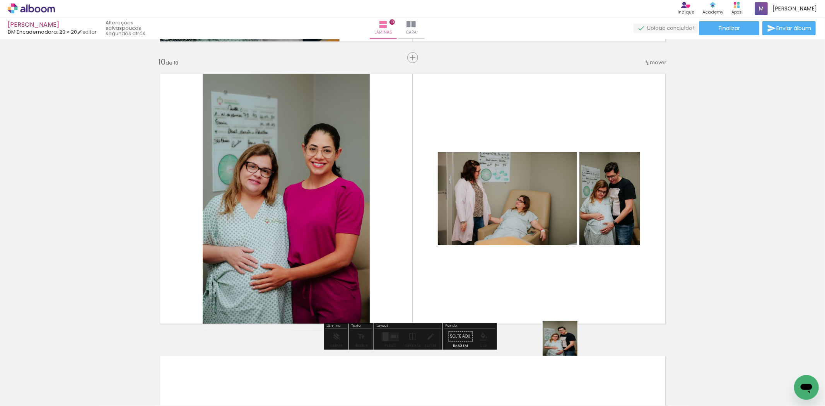
drag, startPoint x: 548, startPoint y: 373, endPoint x: 610, endPoint y: 285, distance: 106.7
click at [610, 285] on quentale-workspace at bounding box center [412, 203] width 825 height 406
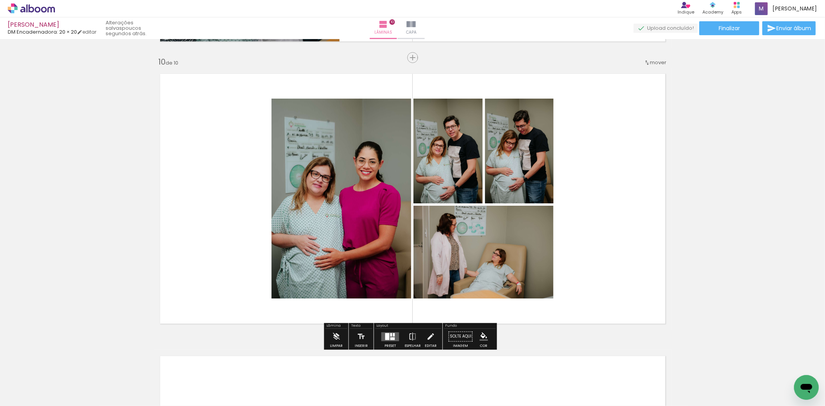
click at [382, 337] on quentale-layouter at bounding box center [391, 336] width 18 height 9
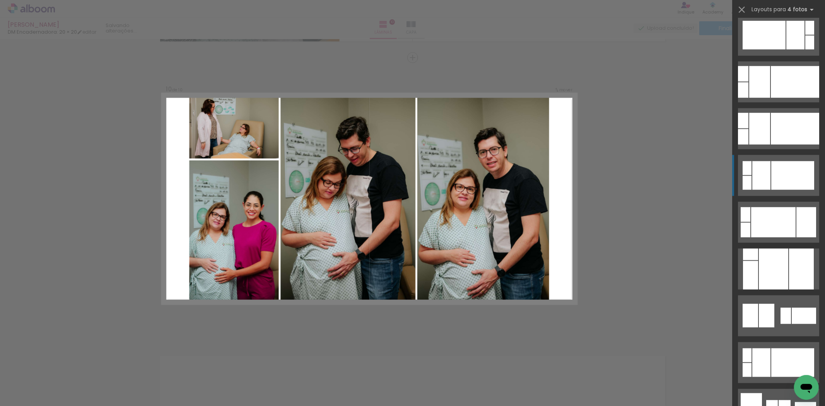
scroll to position [673, 0]
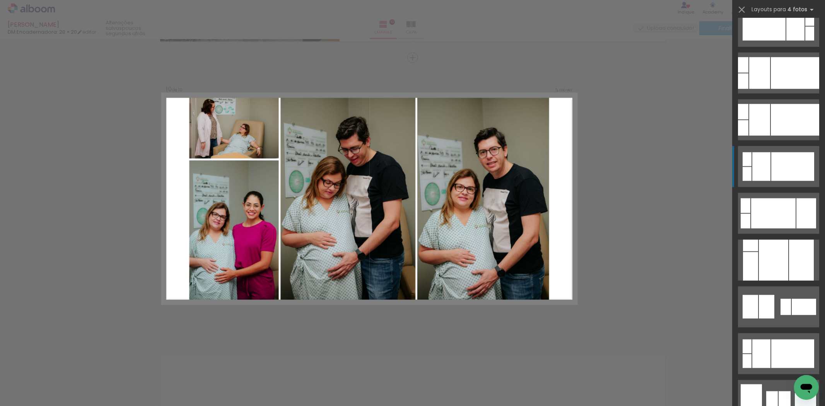
click at [782, 270] on div at bounding box center [773, 260] width 29 height 41
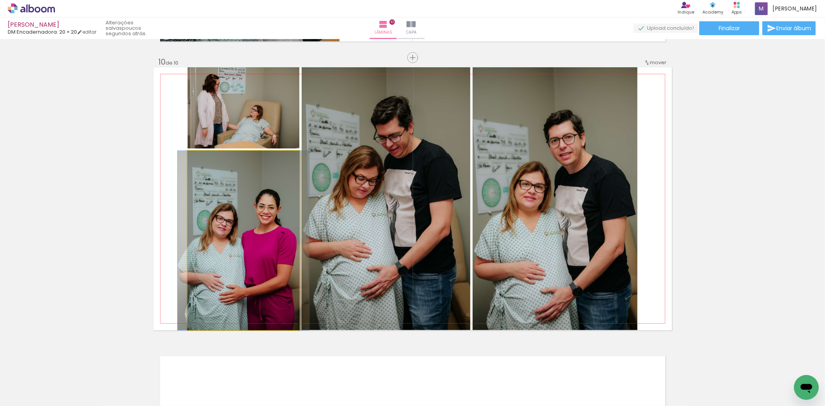
click at [240, 256] on quentale-photo at bounding box center [244, 241] width 112 height 180
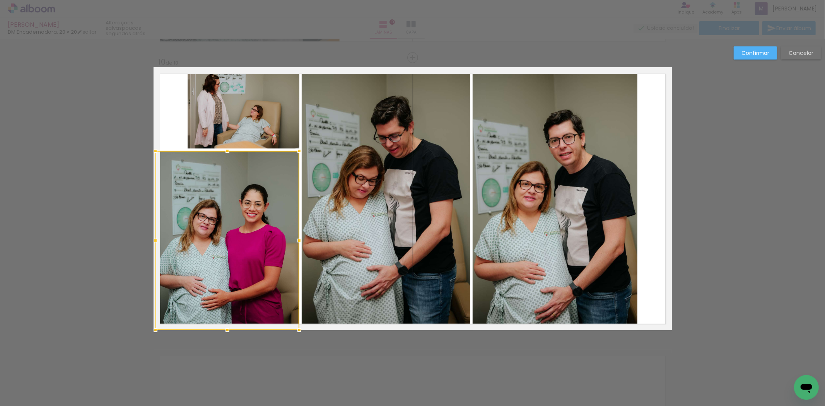
drag, startPoint x: 182, startPoint y: 243, endPoint x: 153, endPoint y: 246, distance: 29.2
click at [153, 246] on div at bounding box center [155, 240] width 15 height 15
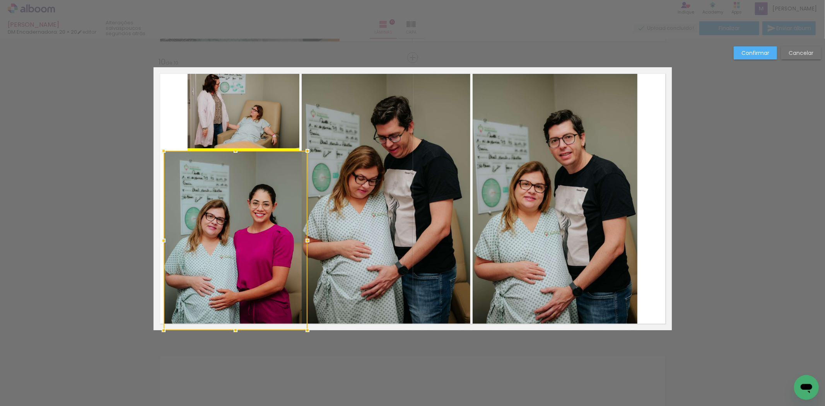
drag, startPoint x: 202, startPoint y: 248, endPoint x: 210, endPoint y: 247, distance: 8.2
click at [210, 247] on div at bounding box center [236, 241] width 144 height 180
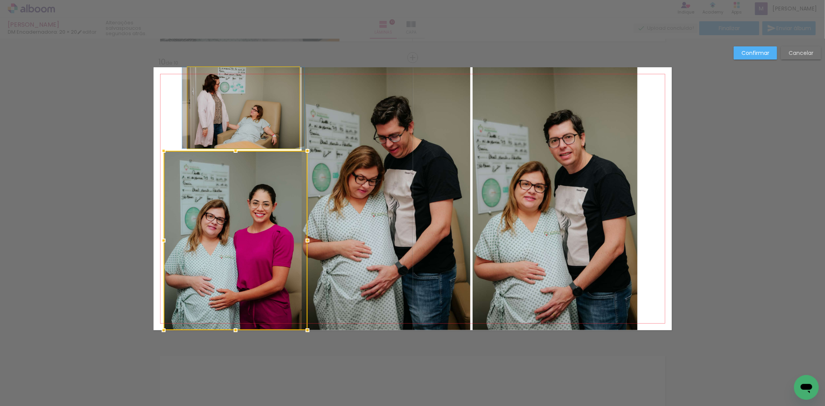
click at [205, 99] on quentale-photo at bounding box center [244, 107] width 112 height 81
click at [205, 151] on div at bounding box center [236, 241] width 144 height 180
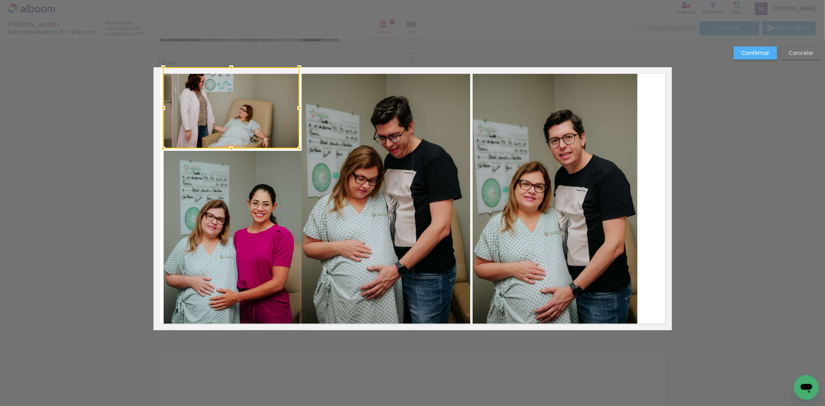
drag, startPoint x: 182, startPoint y: 109, endPoint x: 159, endPoint y: 109, distance: 23.6
click at [159, 109] on div at bounding box center [163, 107] width 15 height 15
click at [0, 0] on slot "Confirmar" at bounding box center [0, 0] width 0 height 0
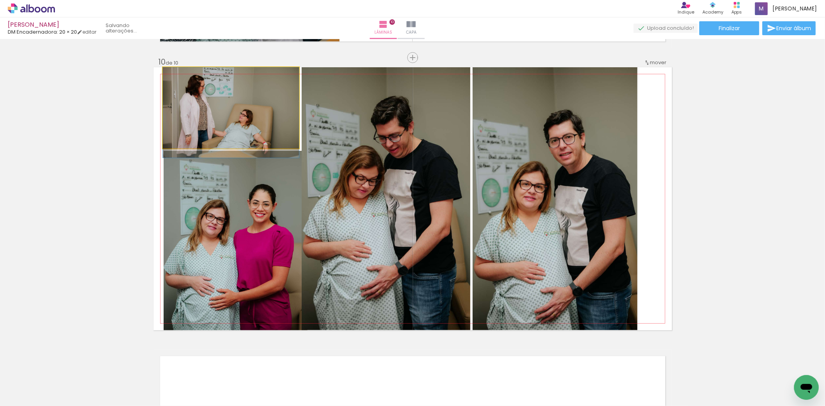
drag, startPoint x: 237, startPoint y: 108, endPoint x: 239, endPoint y: 124, distance: 16.0
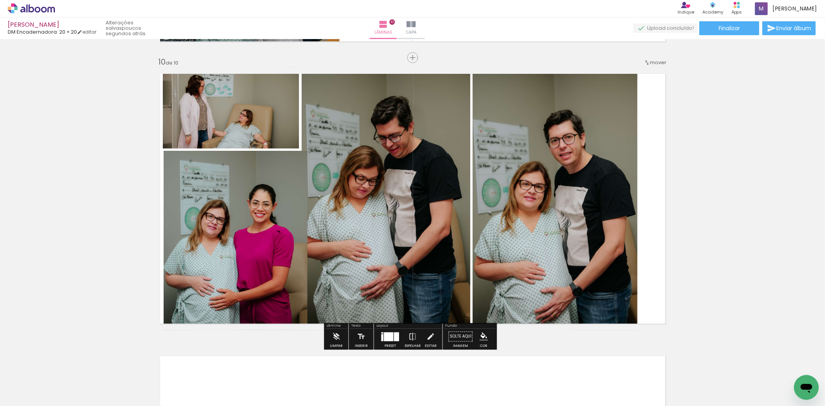
click at [254, 217] on quentale-photo at bounding box center [236, 241] width 144 height 180
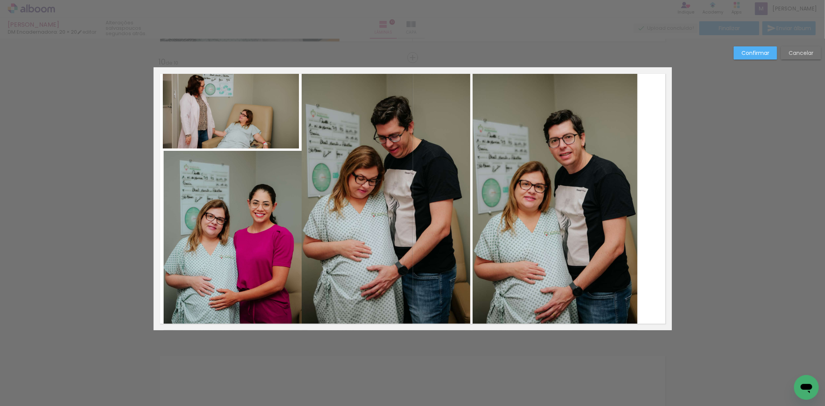
click at [283, 223] on quentale-photo at bounding box center [236, 241] width 144 height 180
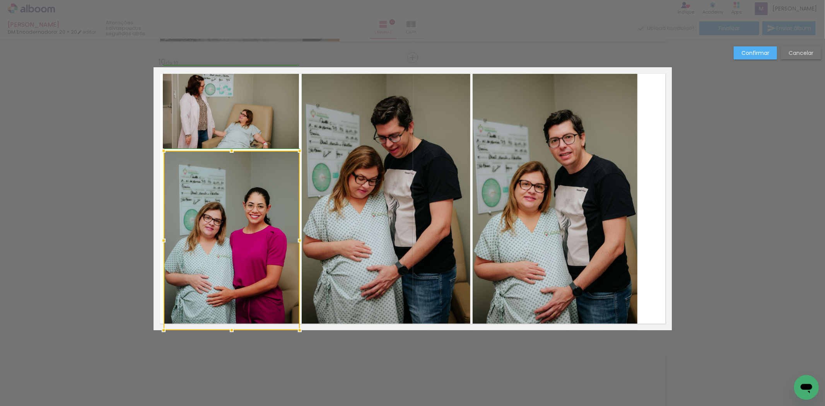
drag, startPoint x: 304, startPoint y: 243, endPoint x: 297, endPoint y: 243, distance: 6.6
click at [297, 243] on div at bounding box center [299, 240] width 15 height 15
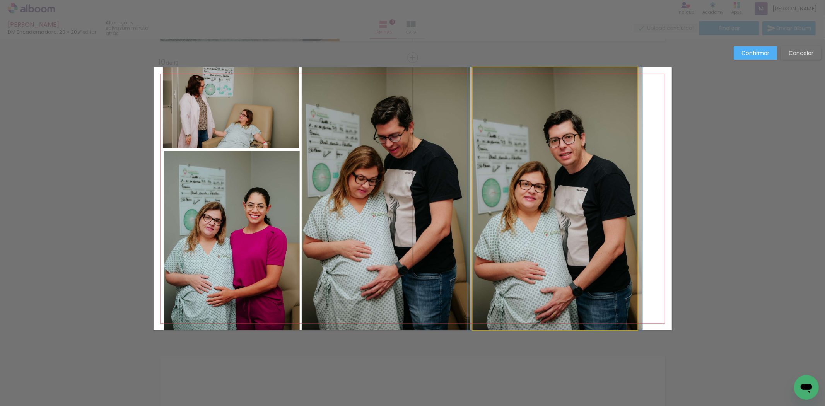
click at [625, 182] on quentale-photo at bounding box center [555, 198] width 165 height 263
click at [300, 182] on div at bounding box center [232, 241] width 136 height 180
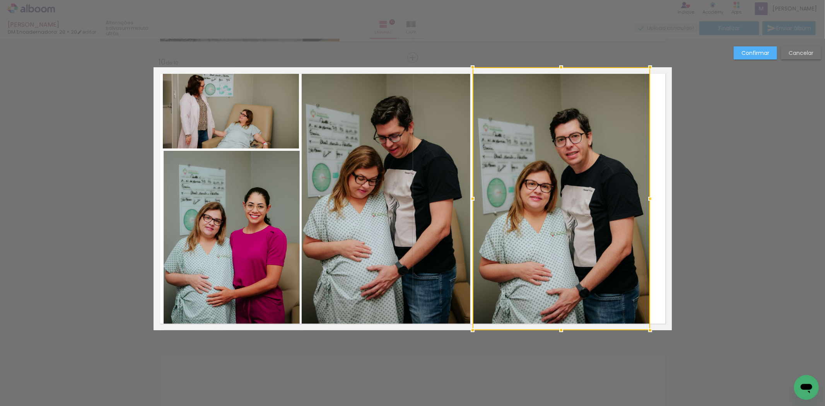
drag, startPoint x: 640, startPoint y: 199, endPoint x: 651, endPoint y: 202, distance: 11.6
click at [651, 202] on div at bounding box center [650, 198] width 15 height 15
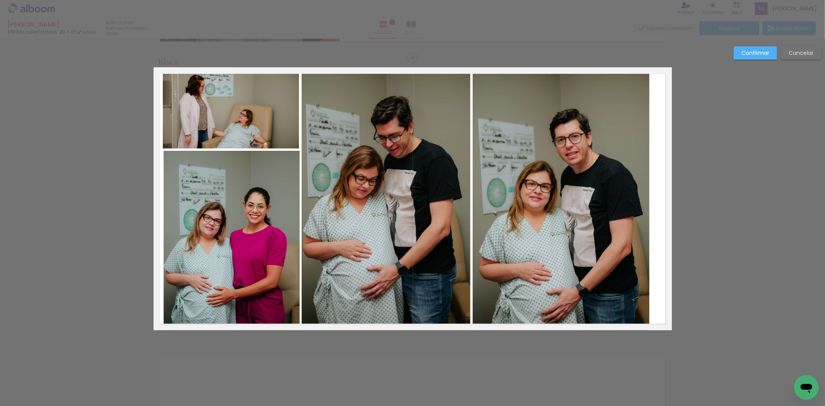
click at [746, 55] on paper-button "Confirmar" at bounding box center [755, 52] width 43 height 13
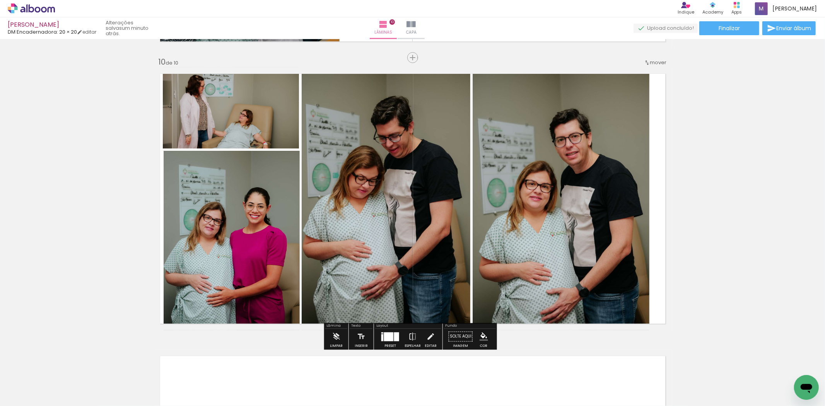
click at [571, 182] on quentale-photo at bounding box center [561, 198] width 177 height 263
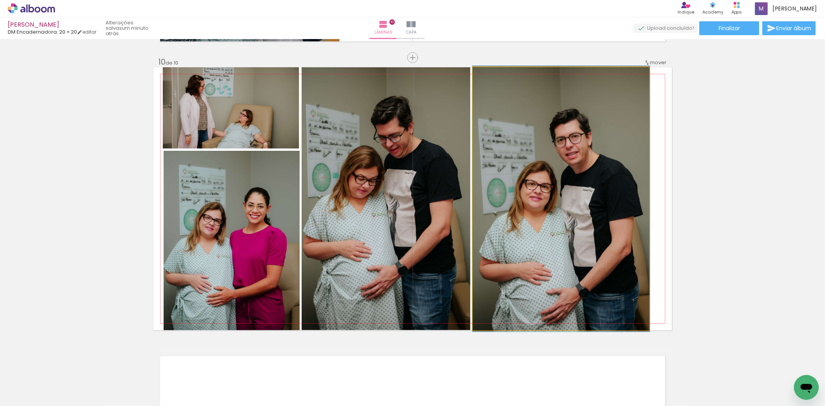
click at [571, 182] on quentale-photo at bounding box center [561, 198] width 177 height 263
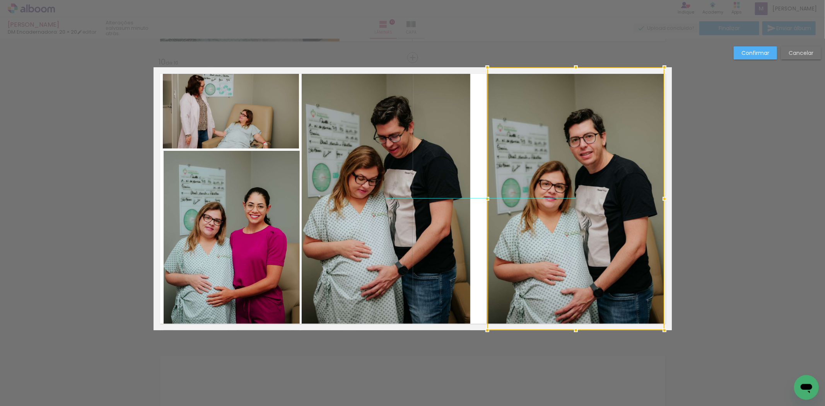
drag, startPoint x: 532, startPoint y: 181, endPoint x: 544, endPoint y: 181, distance: 12.4
click at [544, 181] on div at bounding box center [576, 198] width 177 height 263
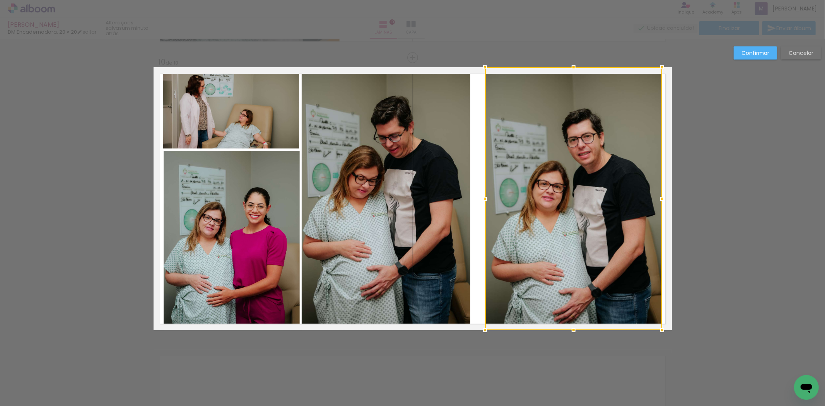
click at [445, 183] on quentale-photo at bounding box center [386, 198] width 169 height 263
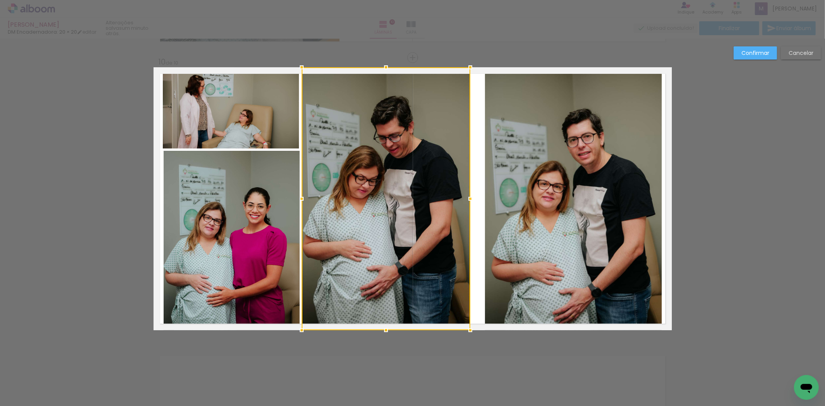
click at [445, 183] on div at bounding box center [386, 198] width 169 height 263
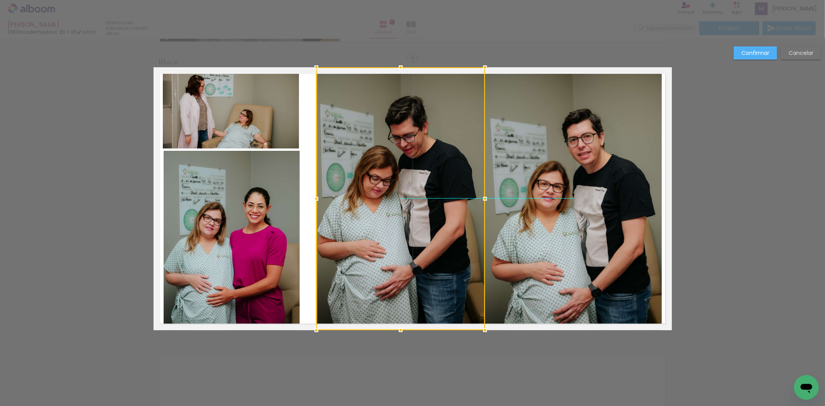
drag, startPoint x: 424, startPoint y: 192, endPoint x: 438, endPoint y: 192, distance: 14.7
click at [438, 192] on div at bounding box center [401, 198] width 169 height 263
click at [753, 59] on paper-button "Confirmar" at bounding box center [755, 52] width 43 height 13
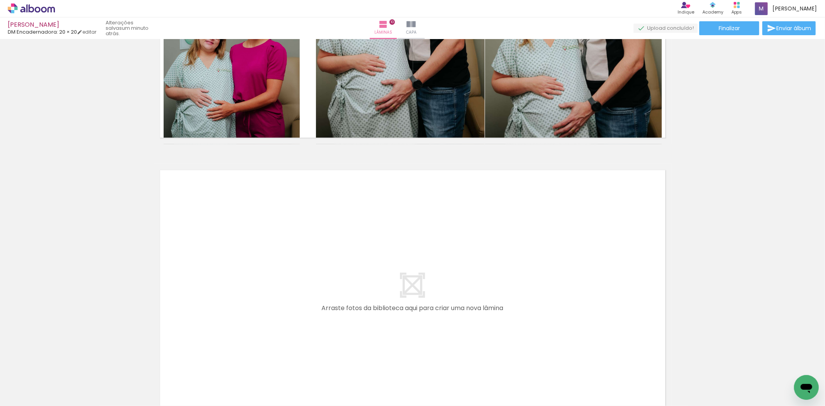
scroll to position [2738, 0]
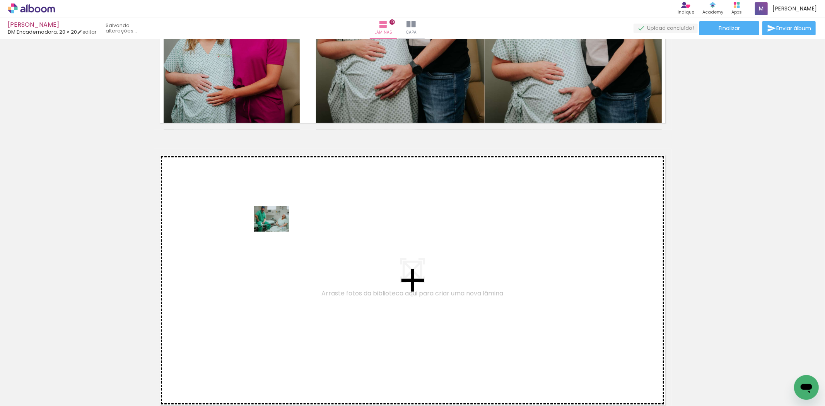
drag, startPoint x: 393, startPoint y: 382, endPoint x: 265, endPoint y: 224, distance: 202.8
click at [265, 224] on quentale-workspace at bounding box center [412, 203] width 825 height 406
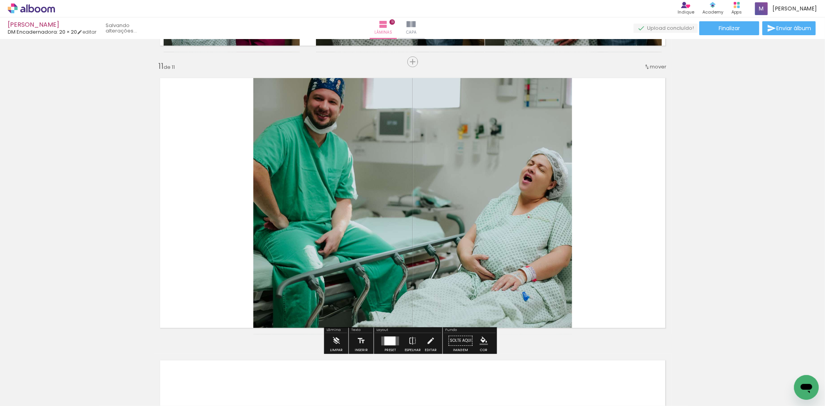
scroll to position [2819, 0]
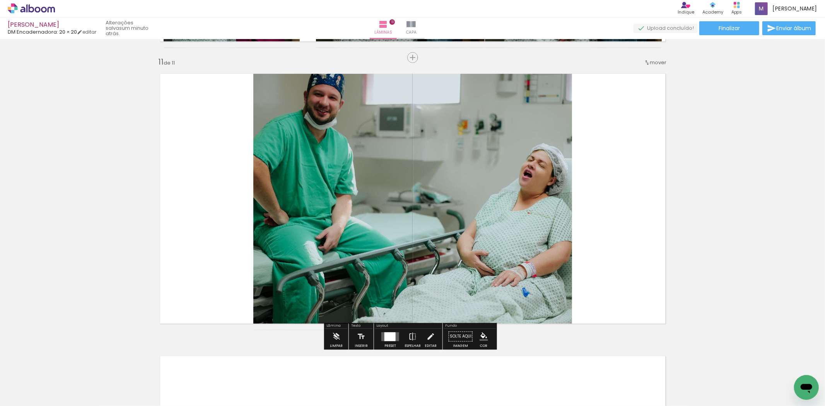
click at [274, 385] on div at bounding box center [264, 380] width 38 height 28
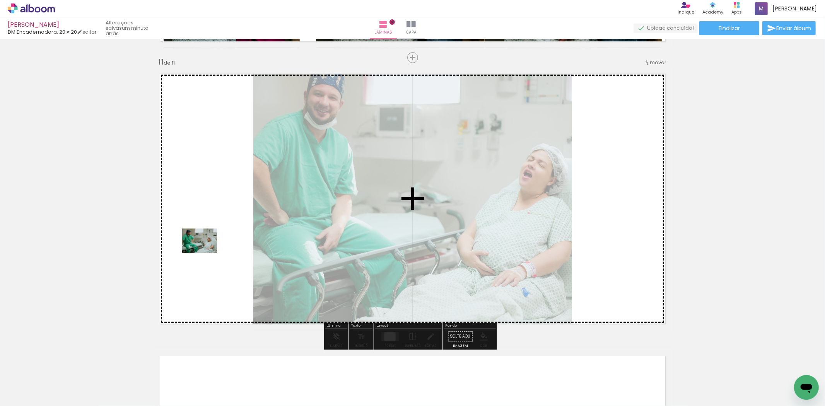
drag, startPoint x: 274, startPoint y: 353, endPoint x: 222, endPoint y: 236, distance: 127.2
click at [222, 236] on quentale-workspace at bounding box center [412, 203] width 825 height 406
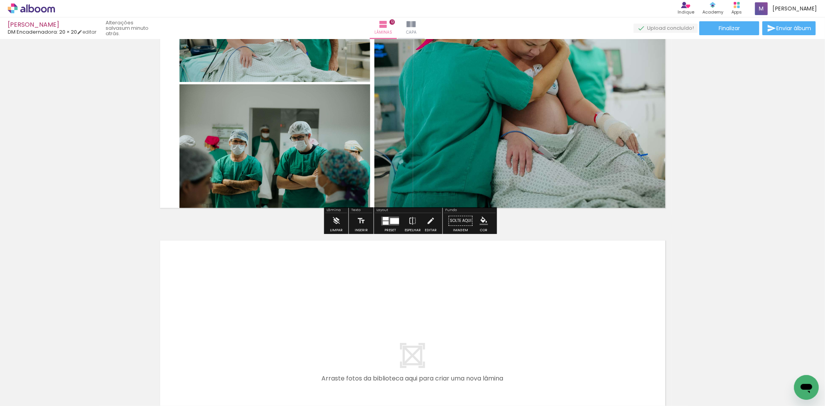
scroll to position [3231, 0]
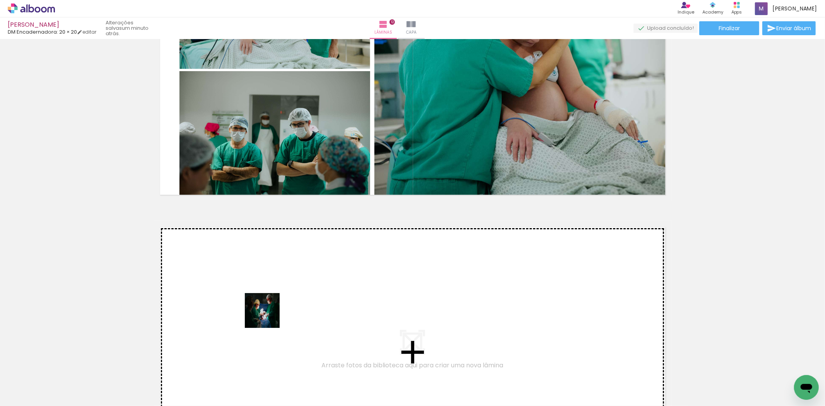
drag, startPoint x: 380, startPoint y: 377, endPoint x: 268, endPoint y: 316, distance: 127.6
click at [268, 316] on quentale-workspace at bounding box center [412, 203] width 825 height 406
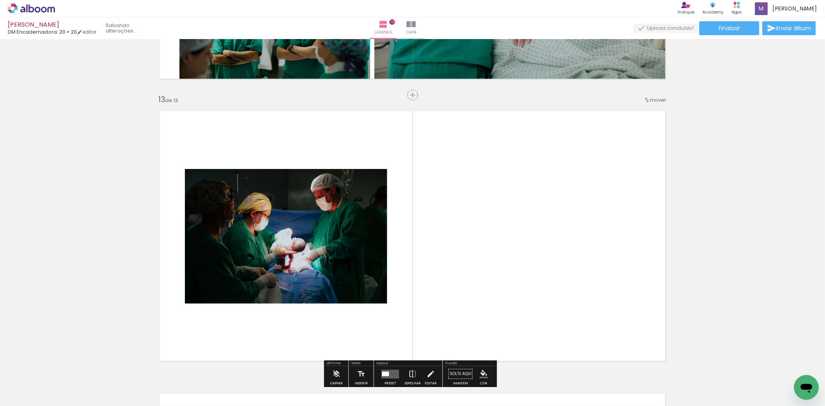
scroll to position [3384, 0]
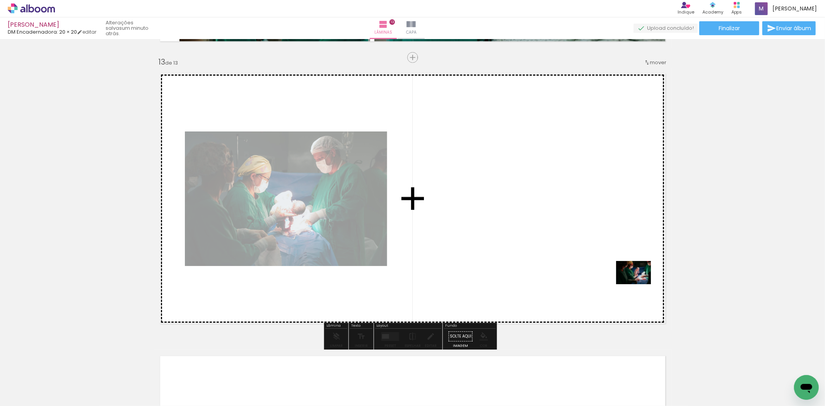
drag, startPoint x: 472, startPoint y: 384, endPoint x: 640, endPoint y: 284, distance: 194.9
click at [640, 284] on quentale-workspace at bounding box center [412, 203] width 825 height 406
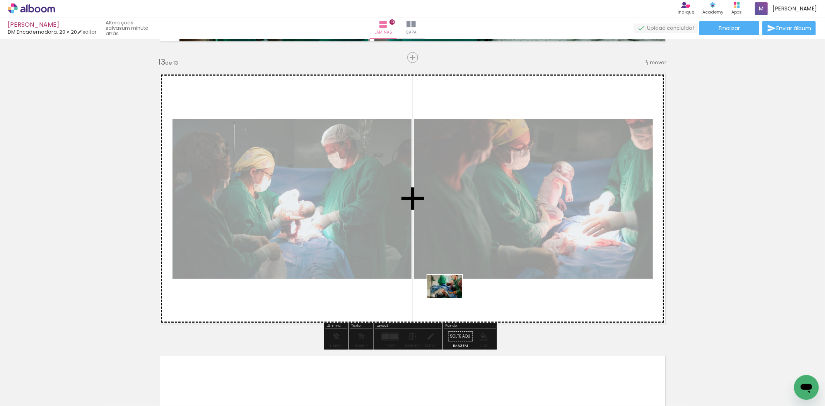
drag, startPoint x: 437, startPoint y: 389, endPoint x: 451, endPoint y: 298, distance: 91.3
click at [451, 298] on quentale-workspace at bounding box center [412, 203] width 825 height 406
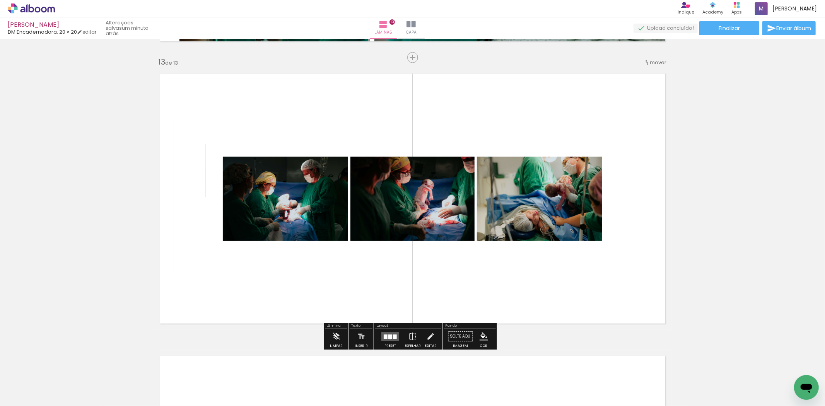
click at [389, 339] on quentale-layouter at bounding box center [391, 336] width 18 height 9
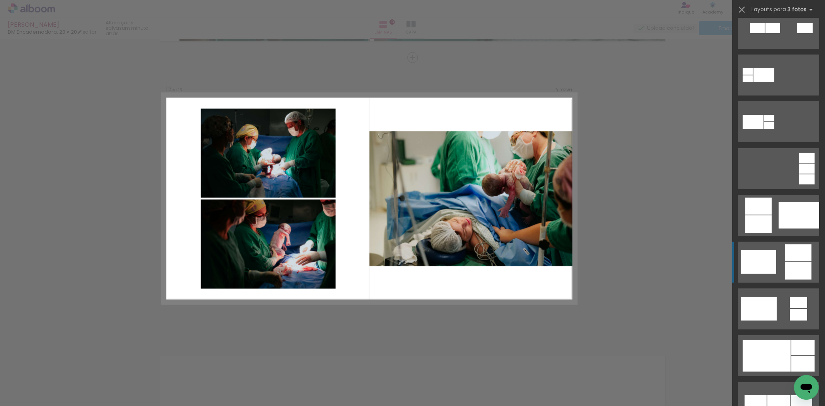
scroll to position [86, 0]
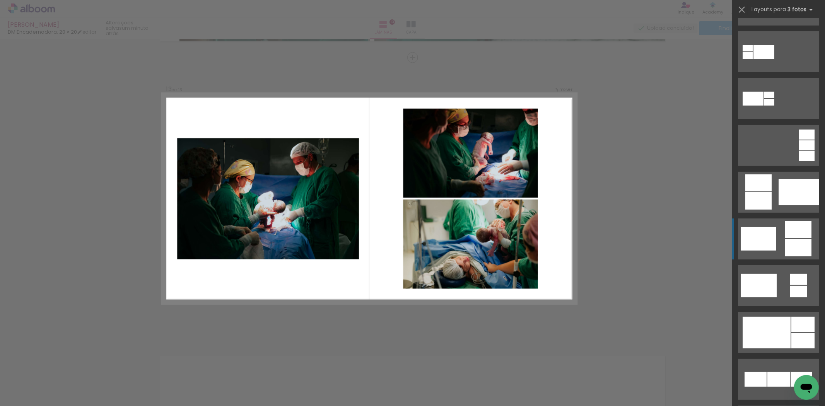
click at [786, 241] on div at bounding box center [799, 247] width 26 height 17
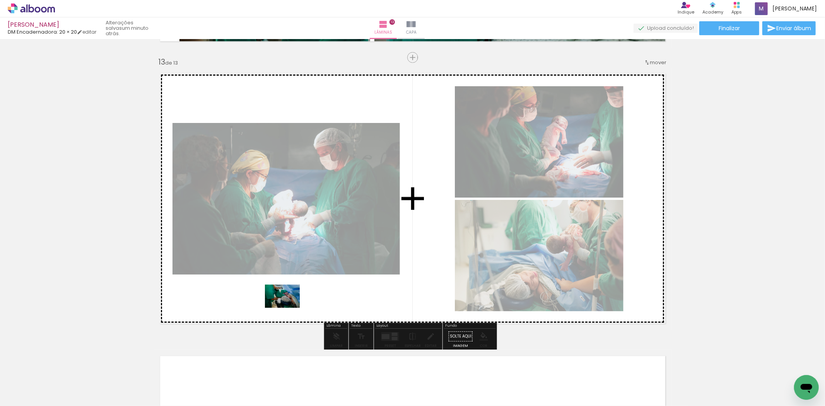
drag, startPoint x: 512, startPoint y: 378, endPoint x: 288, endPoint y: 308, distance: 234.0
click at [288, 308] on quentale-workspace at bounding box center [412, 203] width 825 height 406
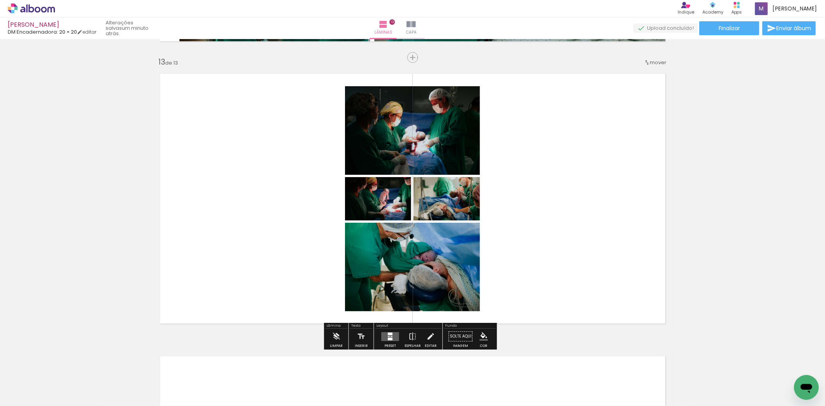
click at [396, 337] on quentale-layouter at bounding box center [391, 336] width 18 height 9
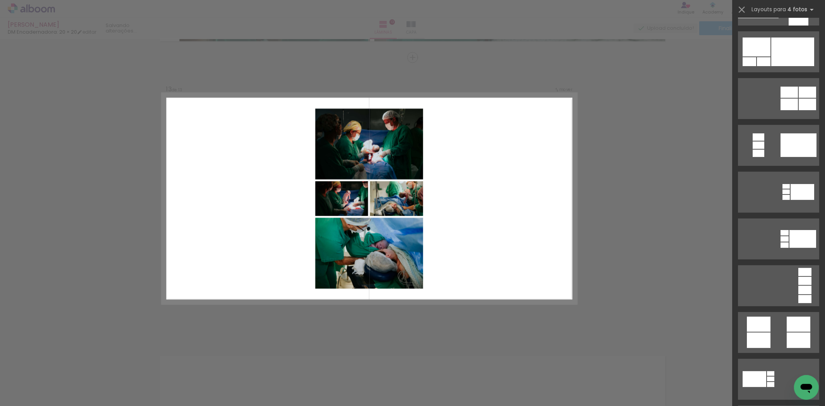
scroll to position [0, 0]
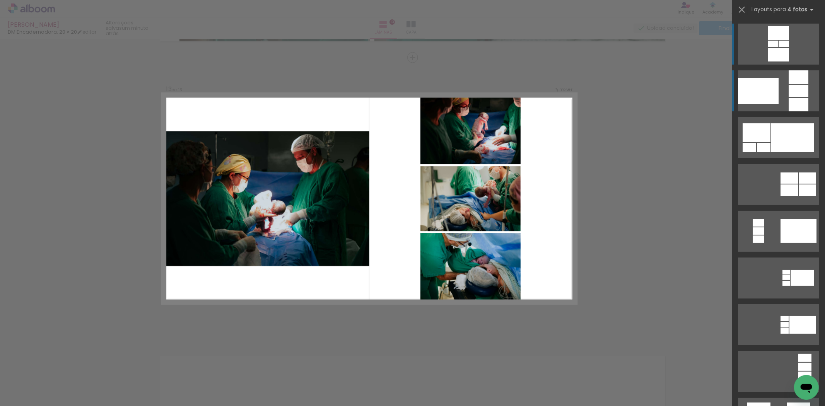
click at [781, 97] on quentale-layouter at bounding box center [778, 90] width 81 height 41
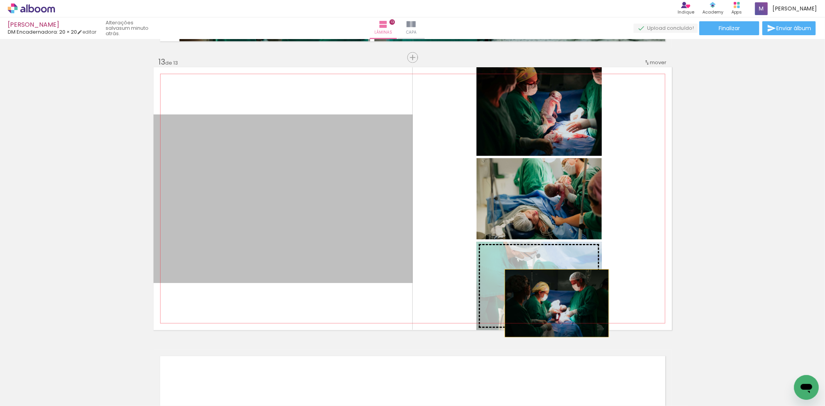
drag, startPoint x: 339, startPoint y: 253, endPoint x: 554, endPoint y: 303, distance: 220.9
click at [0, 0] on slot at bounding box center [0, 0] width 0 height 0
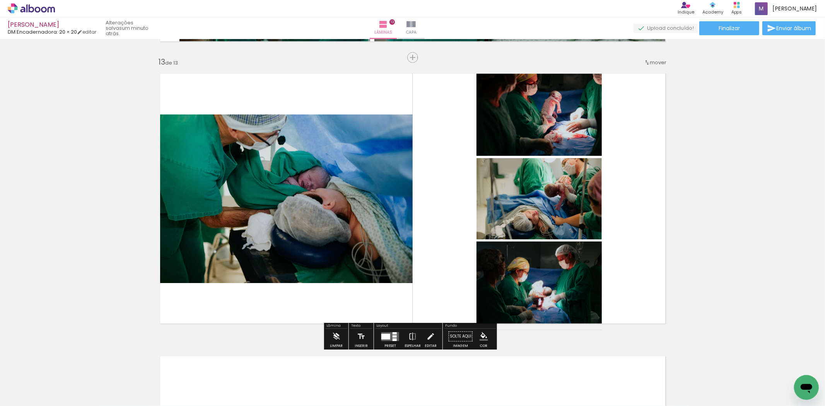
click at [306, 226] on quentale-photo at bounding box center [283, 199] width 259 height 169
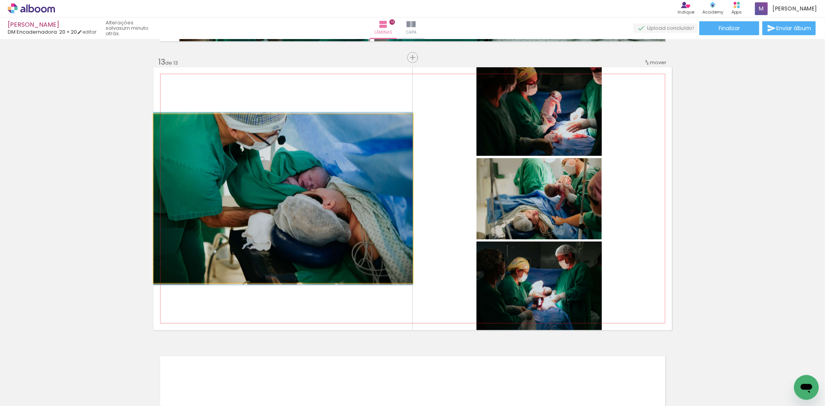
click at [306, 226] on quentale-photo at bounding box center [283, 199] width 259 height 169
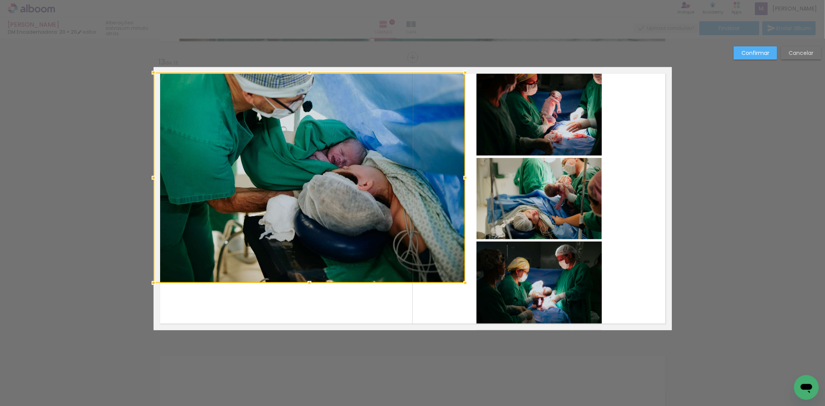
drag, startPoint x: 412, startPoint y: 113, endPoint x: 465, endPoint y: 75, distance: 64.9
click at [465, 75] on div at bounding box center [465, 72] width 15 height 15
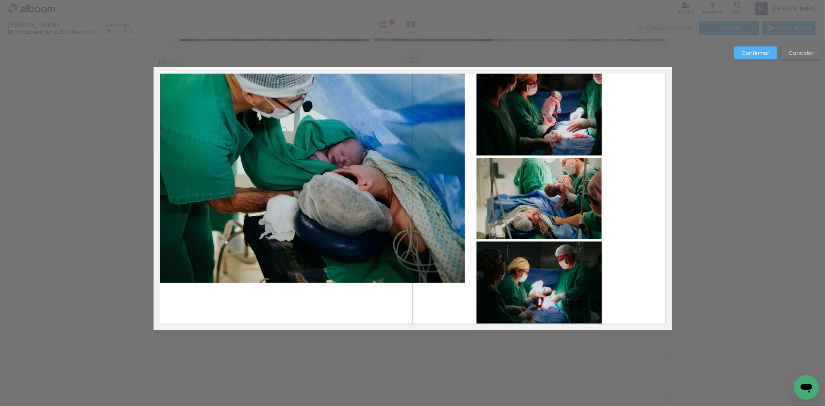
click at [335, 269] on quentale-photo at bounding box center [310, 178] width 312 height 211
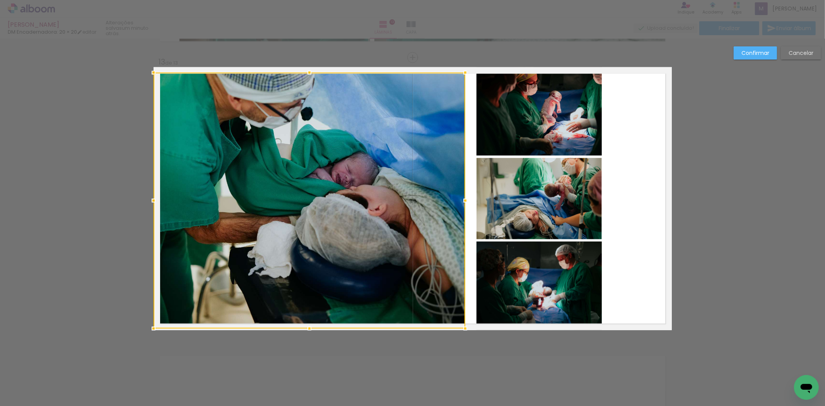
drag, startPoint x: 306, startPoint y: 284, endPoint x: 361, endPoint y: 308, distance: 59.6
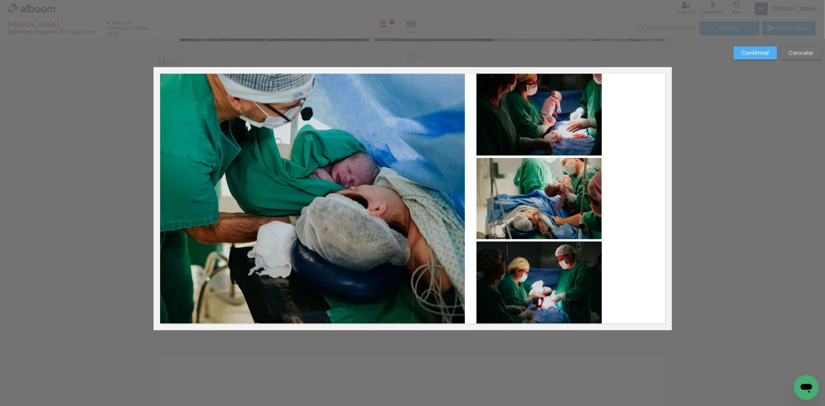
click at [0, 0] on slot "Confirmar" at bounding box center [0, 0] width 0 height 0
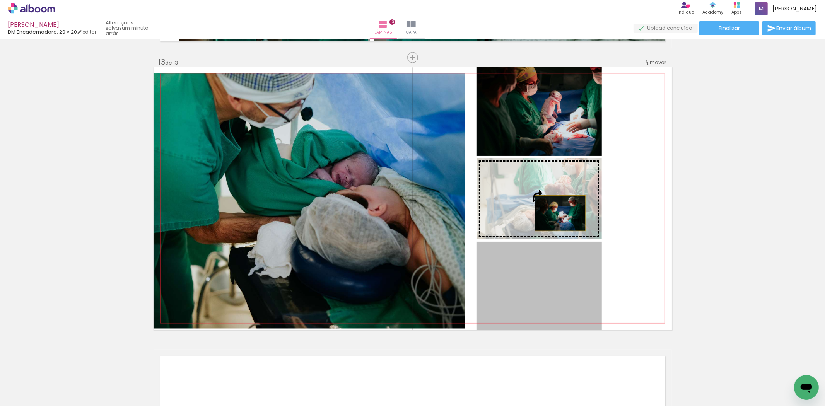
drag, startPoint x: 548, startPoint y: 289, endPoint x: 558, endPoint y: 207, distance: 83.0
click at [0, 0] on slot at bounding box center [0, 0] width 0 height 0
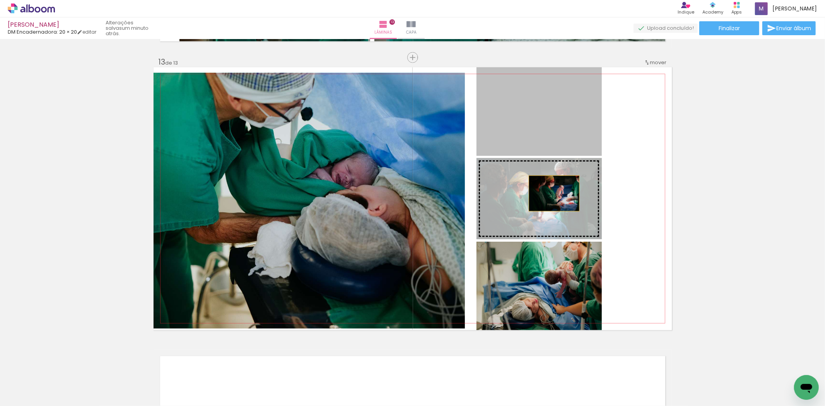
drag, startPoint x: 545, startPoint y: 128, endPoint x: 551, endPoint y: 194, distance: 66.5
click at [0, 0] on slot at bounding box center [0, 0] width 0 height 0
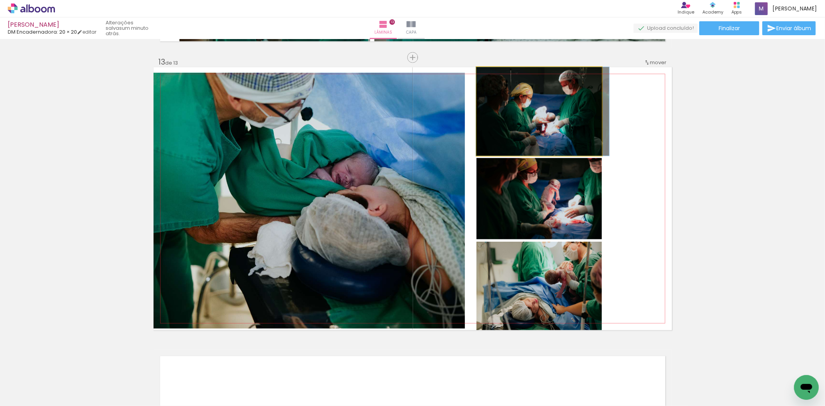
drag, startPoint x: 543, startPoint y: 114, endPoint x: 546, endPoint y: 123, distance: 9.6
click at [543, 96] on quentale-photo at bounding box center [539, 111] width 125 height 89
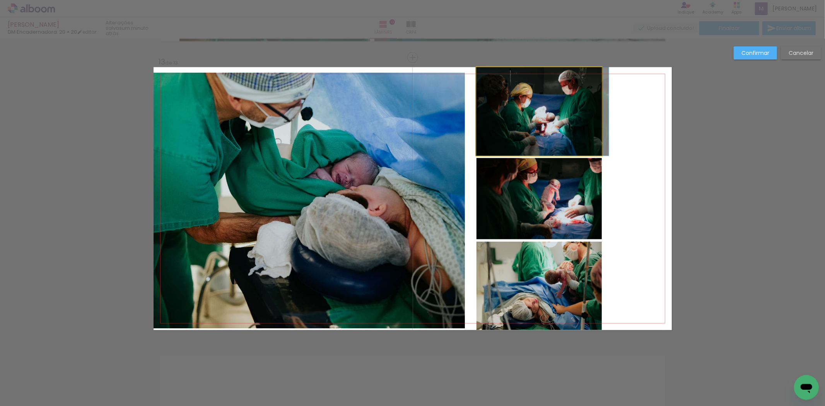
drag, startPoint x: 563, startPoint y: 88, endPoint x: 563, endPoint y: 113, distance: 24.8
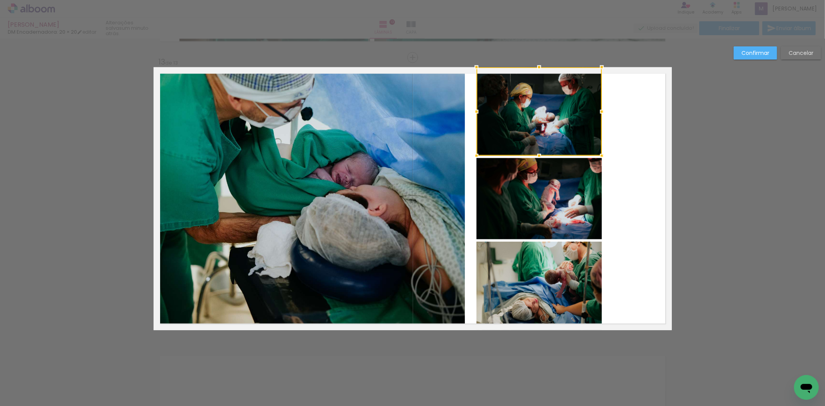
click at [555, 88] on div at bounding box center [539, 111] width 125 height 89
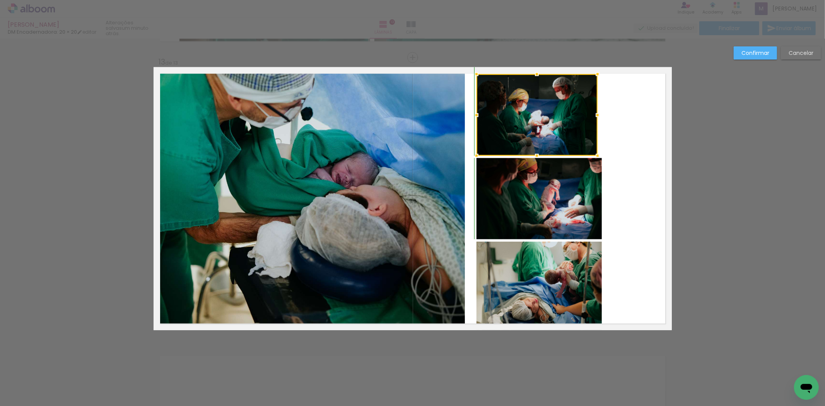
drag, startPoint x: 601, startPoint y: 62, endPoint x: 597, endPoint y: 68, distance: 7.3
click at [597, 68] on div at bounding box center [597, 74] width 15 height 15
drag, startPoint x: 591, startPoint y: 109, endPoint x: 594, endPoint y: 111, distance: 4.0
click at [591, 109] on quentale-photo at bounding box center [537, 115] width 121 height 82
click at [601, 118] on div at bounding box center [601, 115] width 15 height 15
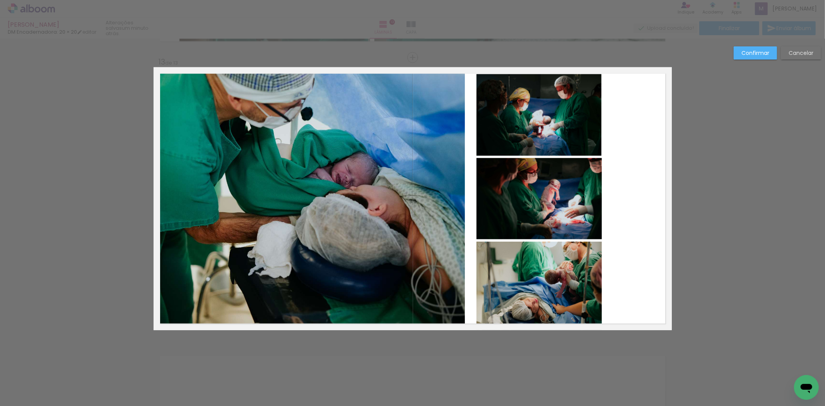
click at [749, 57] on paper-button "Confirmar" at bounding box center [755, 52] width 43 height 13
